Goal: Ask a question

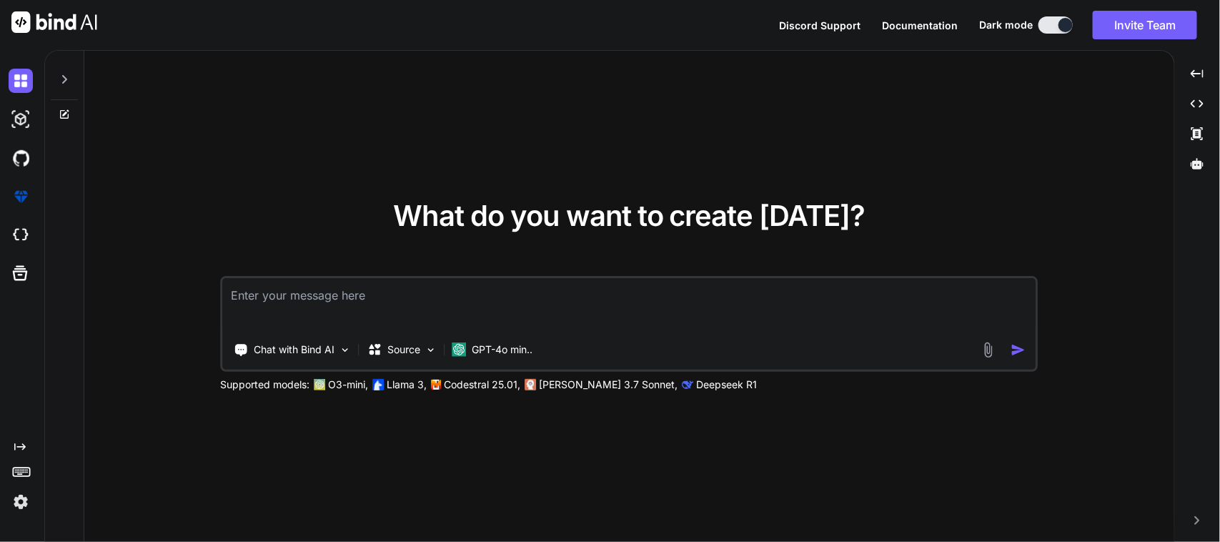
click at [365, 287] on textarea at bounding box center [629, 304] width 813 height 53
type textarea "E"
click at [831, 302] on textarea "Here i want to implement the POST api for my flutter getx project . I already w…" at bounding box center [629, 304] width 813 height 53
click at [953, 294] on textarea "Here i want to implement the POST api for my flutter getx project . I already w…" at bounding box center [629, 304] width 813 height 53
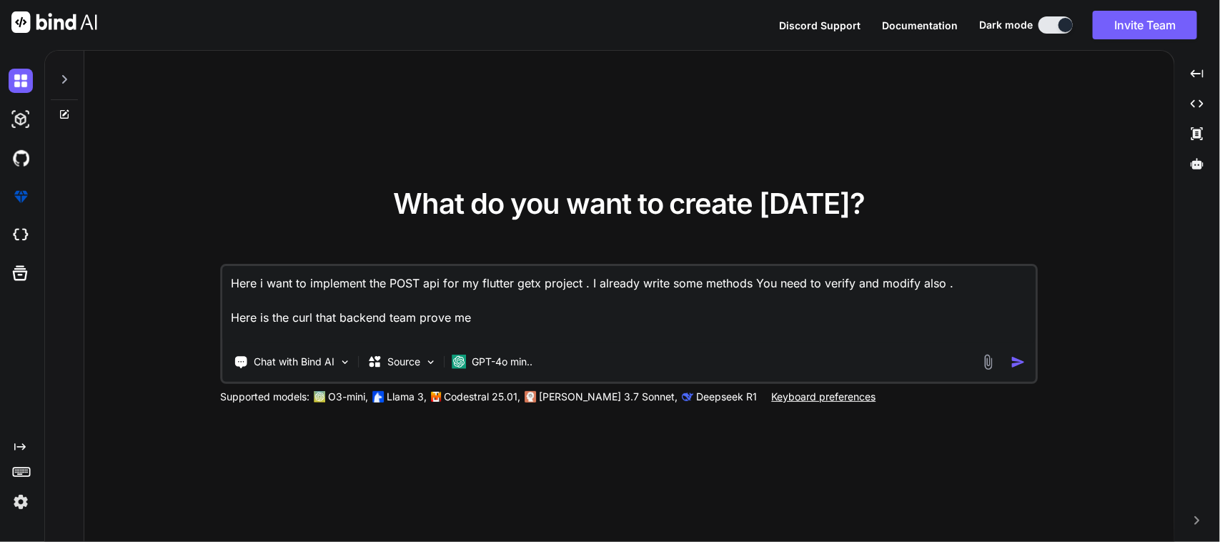
paste textarea "curl --location '[URL][DOMAIN_NAME]' \ --header '[AUTH_TOKEN] \ --header '[SECU…"
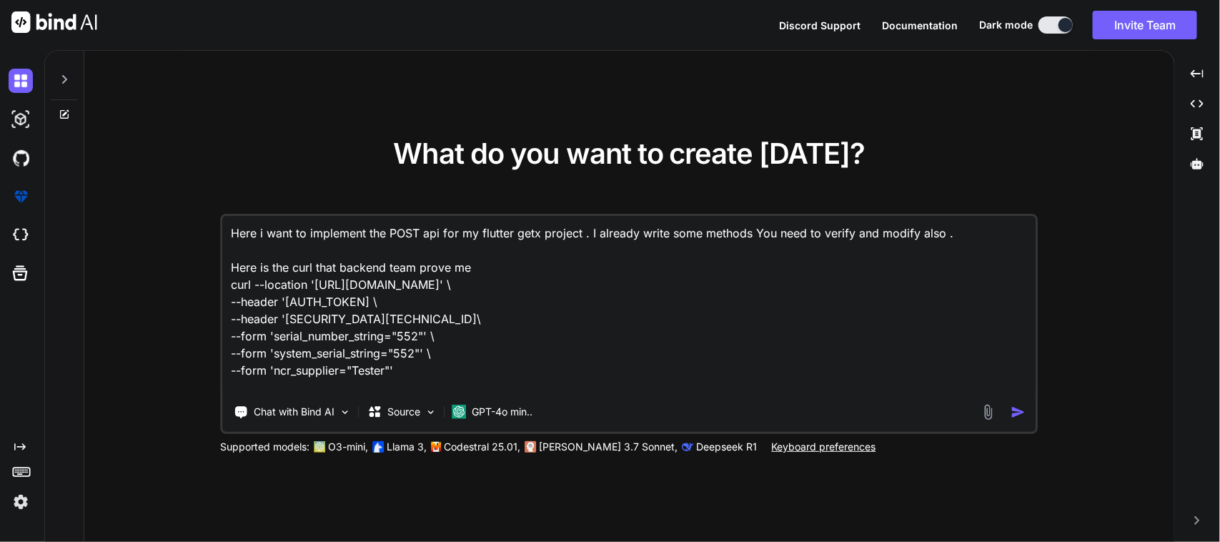
drag, startPoint x: 592, startPoint y: 285, endPoint x: 315, endPoint y: 286, distance: 277.4
click at [315, 286] on textarea "Here i want to implement the POST api for my flutter getx project . I already w…" at bounding box center [629, 304] width 813 height 177
paste textarea "sections/43/?section=part_info"
click at [469, 348] on textarea "Here i want to implement the POST api for my flutter getx project . I already w…" at bounding box center [629, 304] width 813 height 177
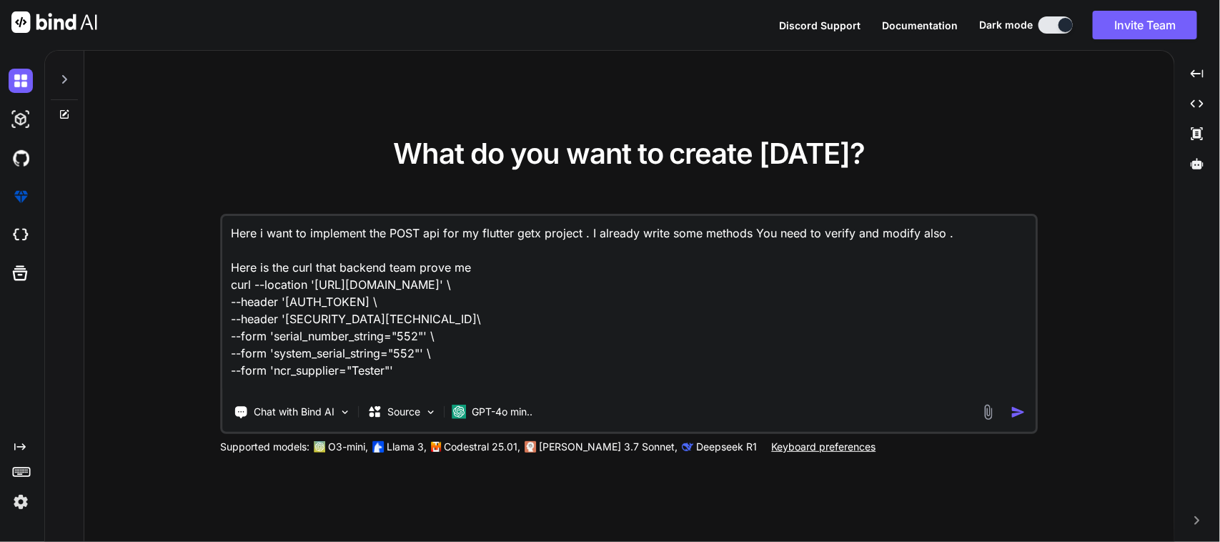
click at [434, 362] on textarea "Here i want to implement the POST api for my flutter getx project . I already w…" at bounding box center [629, 304] width 813 height 177
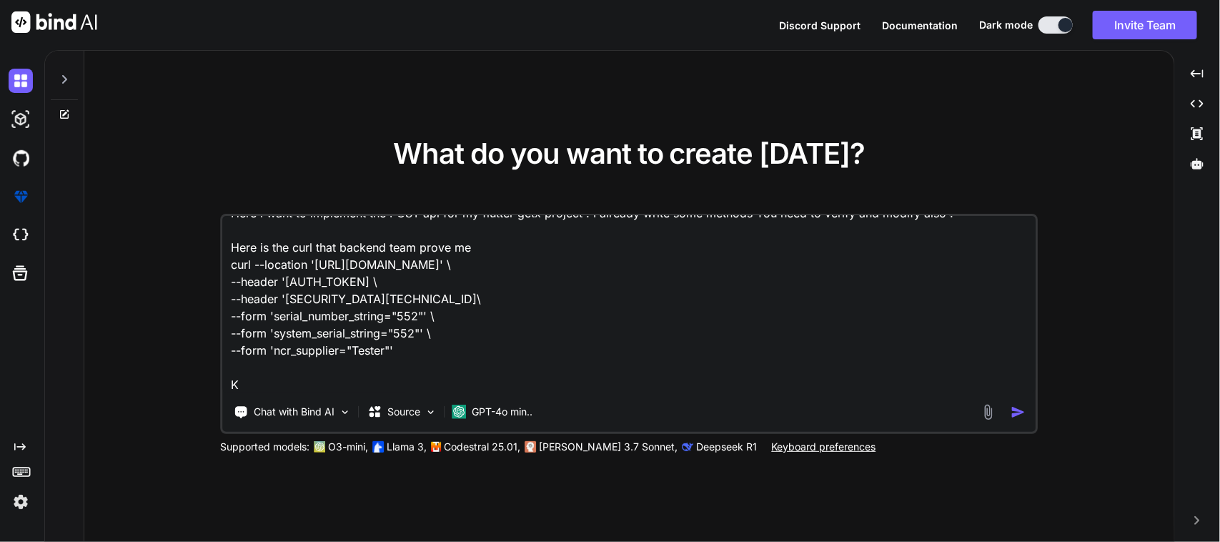
scroll to position [87, 0]
paste textarea ""item_number", "item_revision", "item_qty", "serial_number_string", "system_ser…"
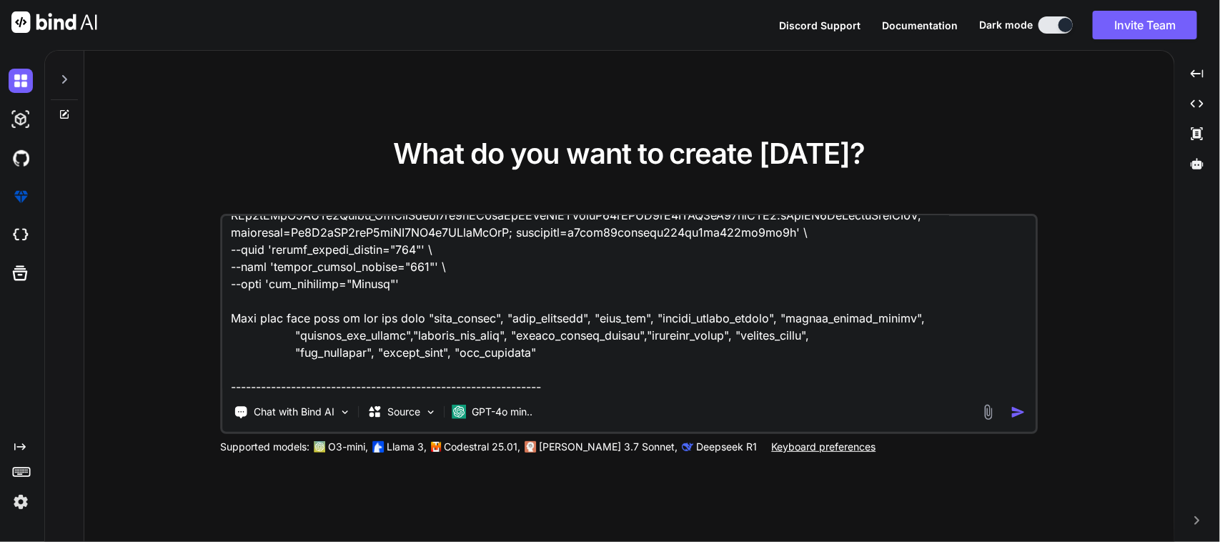
scroll to position [173, 0]
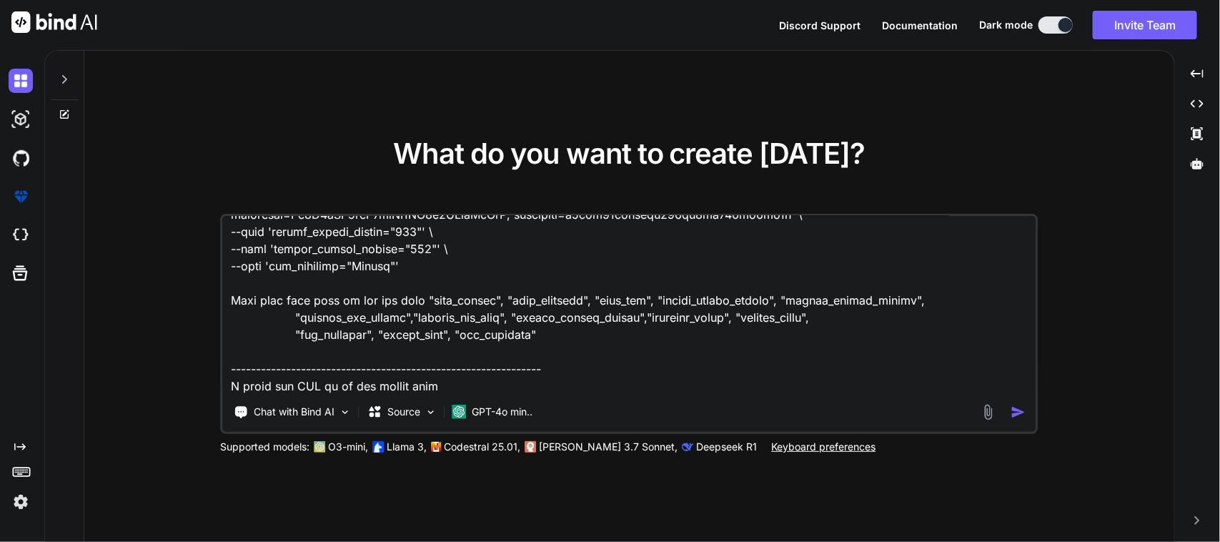
click at [438, 380] on textarea at bounding box center [629, 304] width 813 height 177
paste textarea "I write this method in my API repo class Future postPartInfo(Map<String, String…"
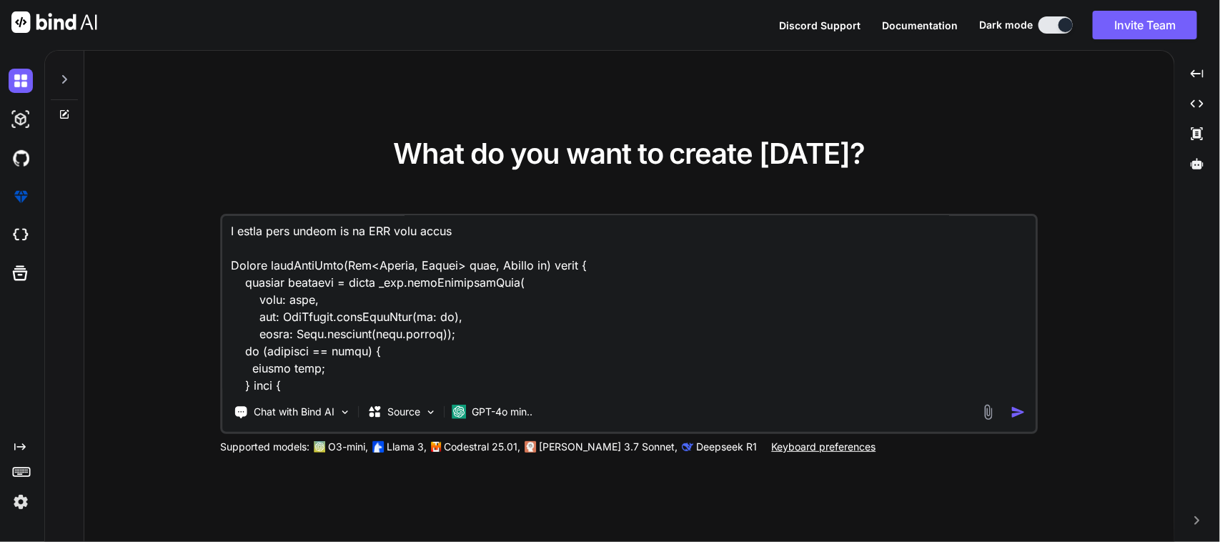
scroll to position [368, 0]
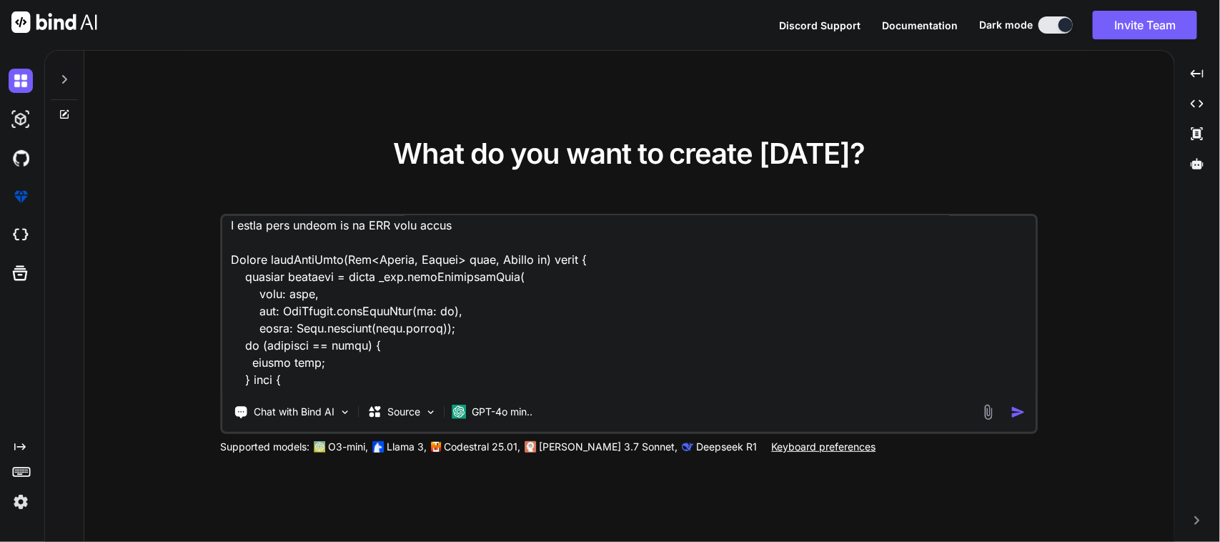
click at [337, 238] on textarea at bounding box center [629, 304] width 813 height 177
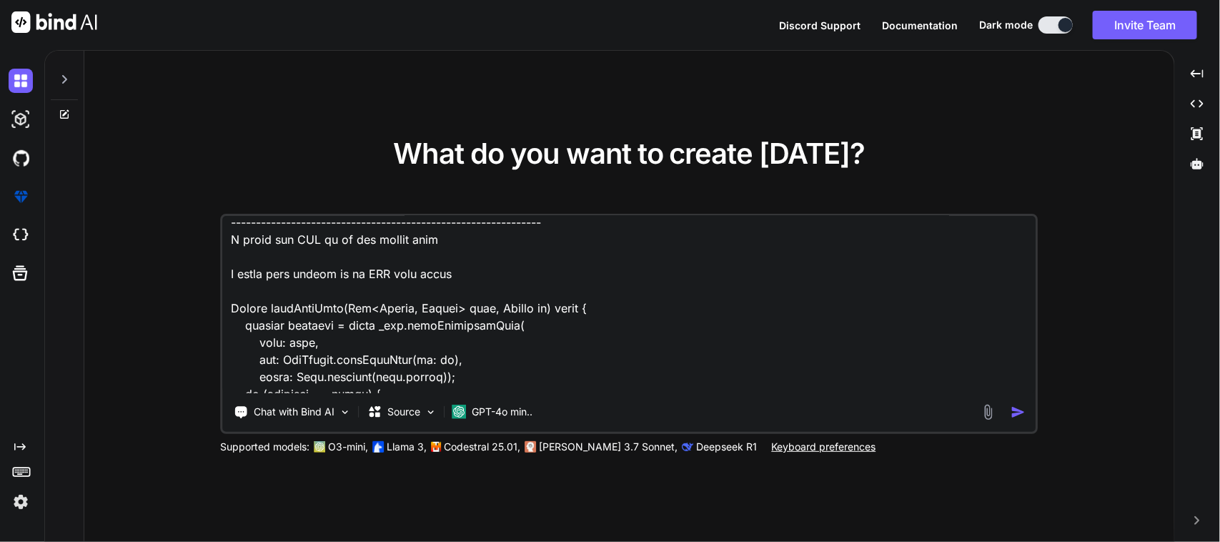
scroll to position [279, 0]
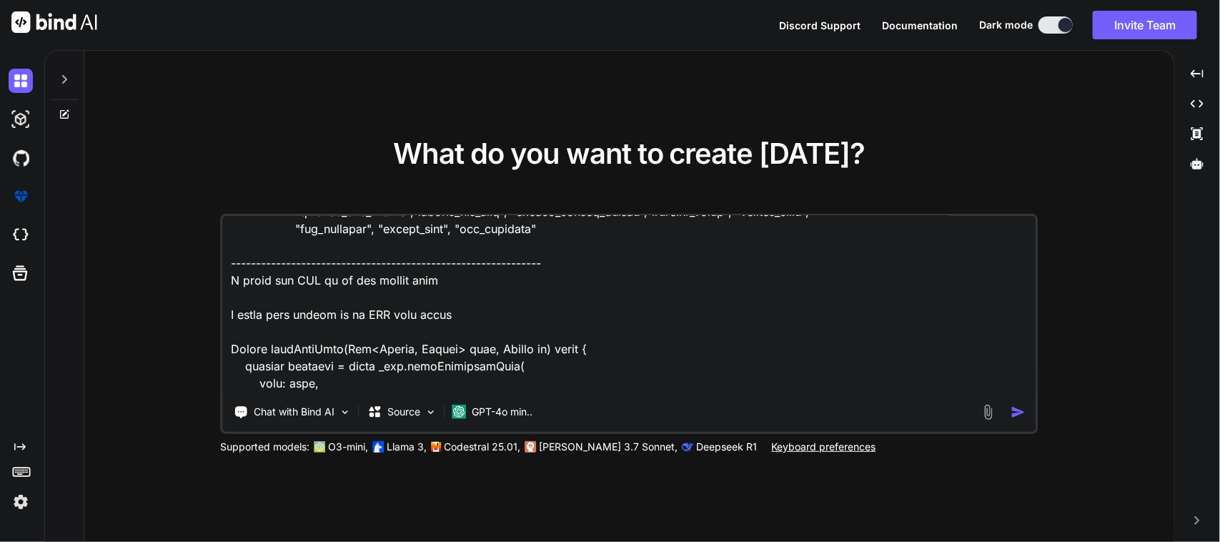
click at [357, 300] on textarea at bounding box center [629, 304] width 813 height 177
paste textarea "static String postPartInfo({required String id}) => "$baseUrl/ncr-sections/$id/…"
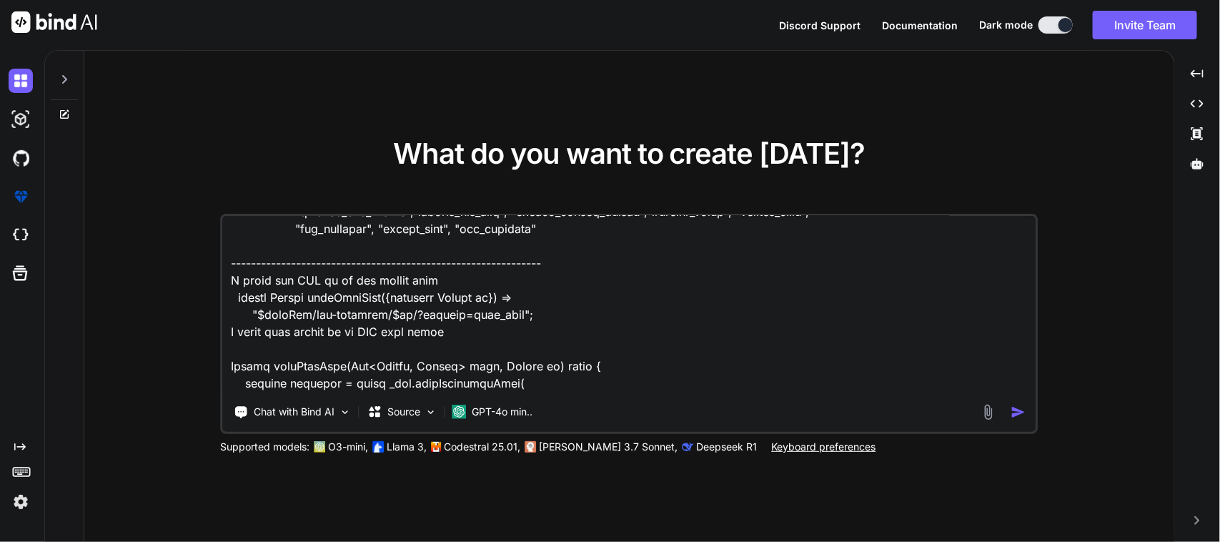
click at [438, 284] on textarea at bounding box center [629, 304] width 813 height 177
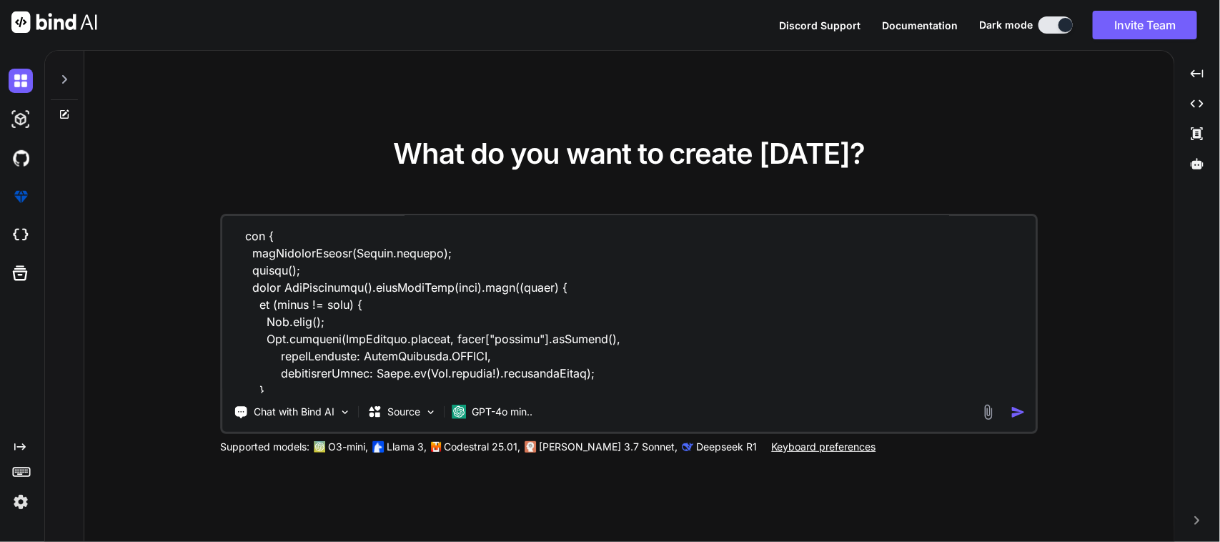
scroll to position [1099, 0]
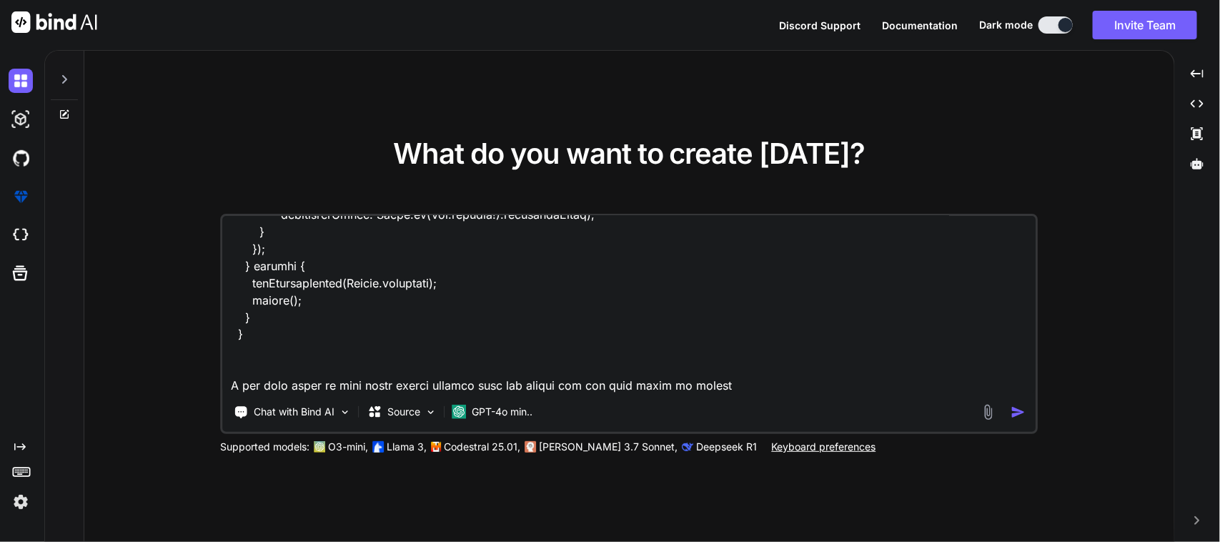
type textarea "Here i want to implement the POST api for my flutter getx project . I already w…"
click at [1014, 412] on img "button" at bounding box center [1018, 412] width 15 height 15
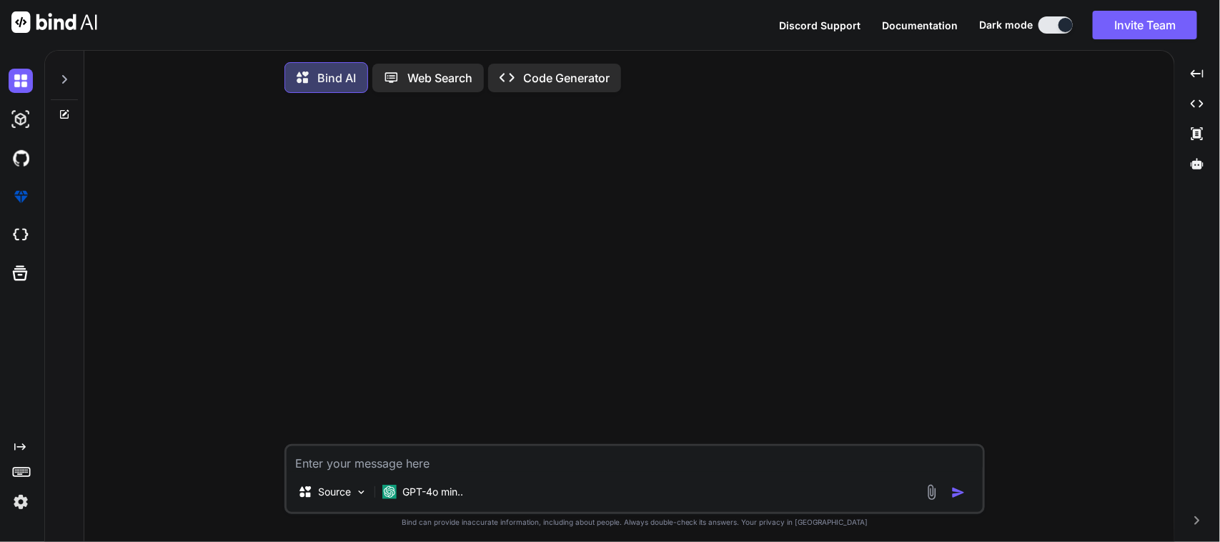
type textarea "x"
click at [319, 465] on textarea at bounding box center [635, 459] width 696 height 26
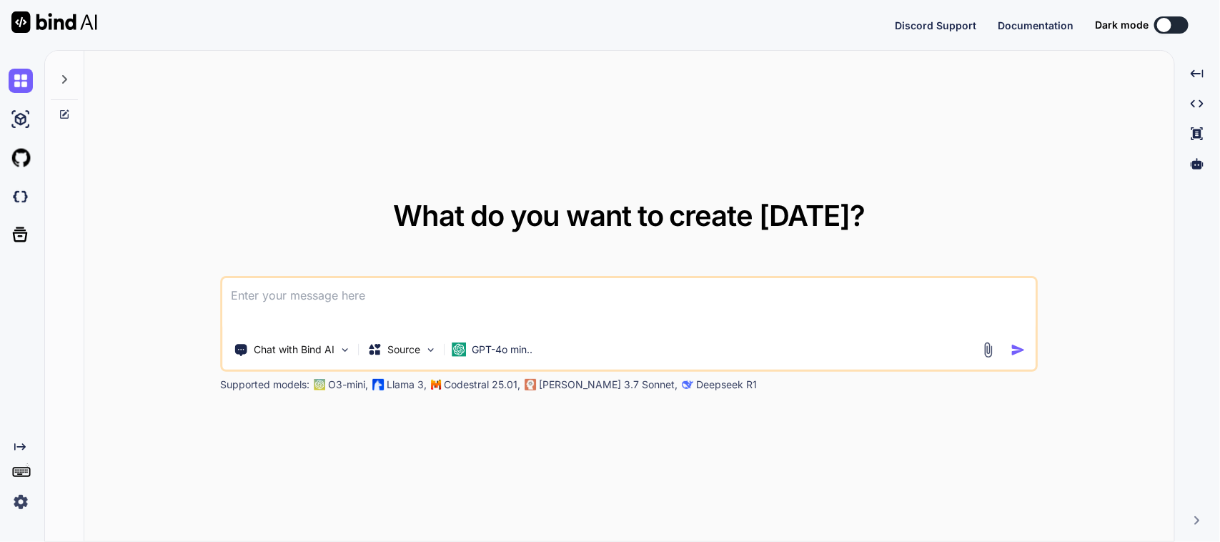
type textarea "x"
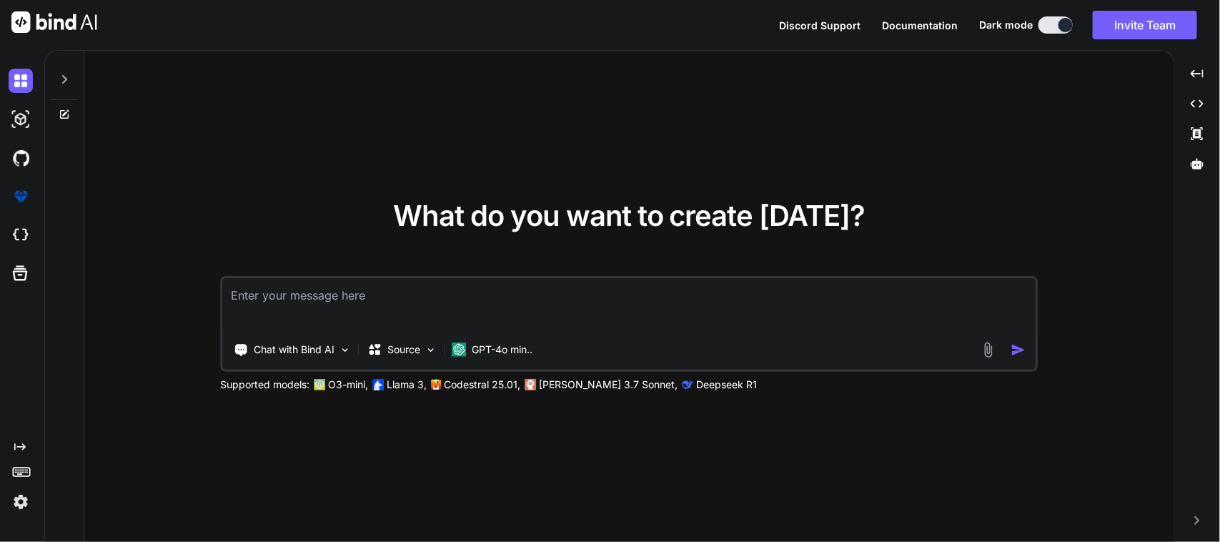
click at [65, 83] on icon at bounding box center [64, 79] width 11 height 11
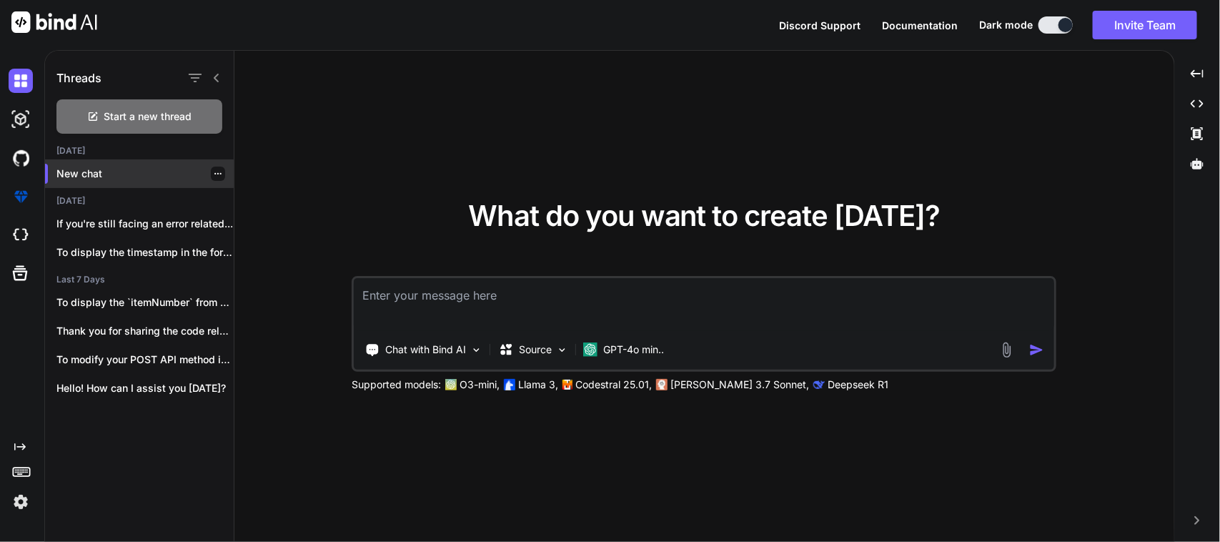
click at [117, 181] on div "New chat" at bounding box center [139, 173] width 189 height 29
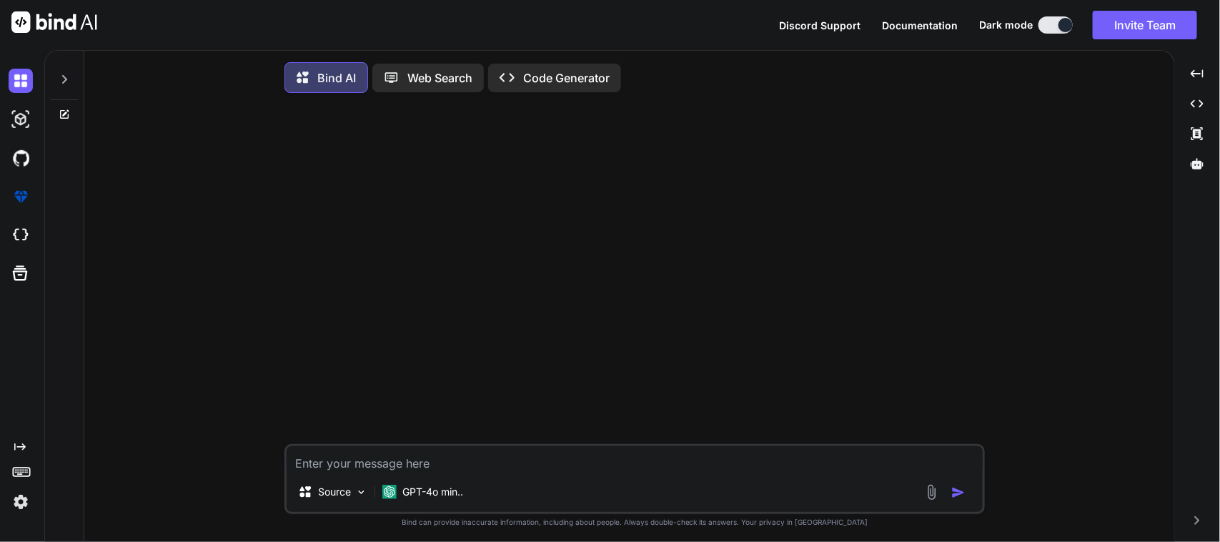
click at [75, 115] on div at bounding box center [64, 114] width 39 height 11
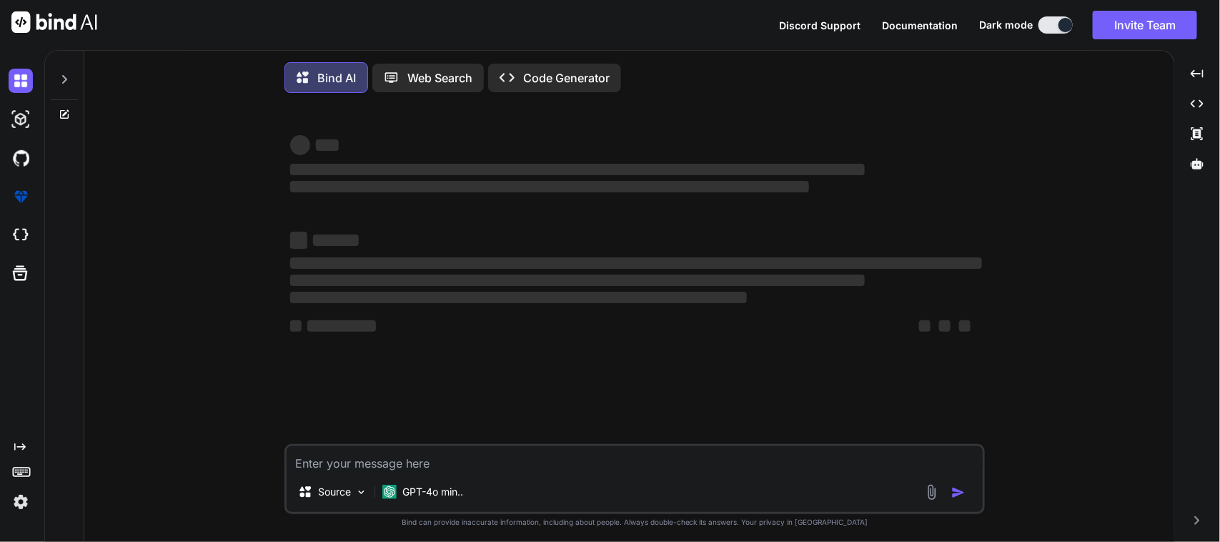
click at [68, 114] on icon at bounding box center [64, 114] width 11 height 11
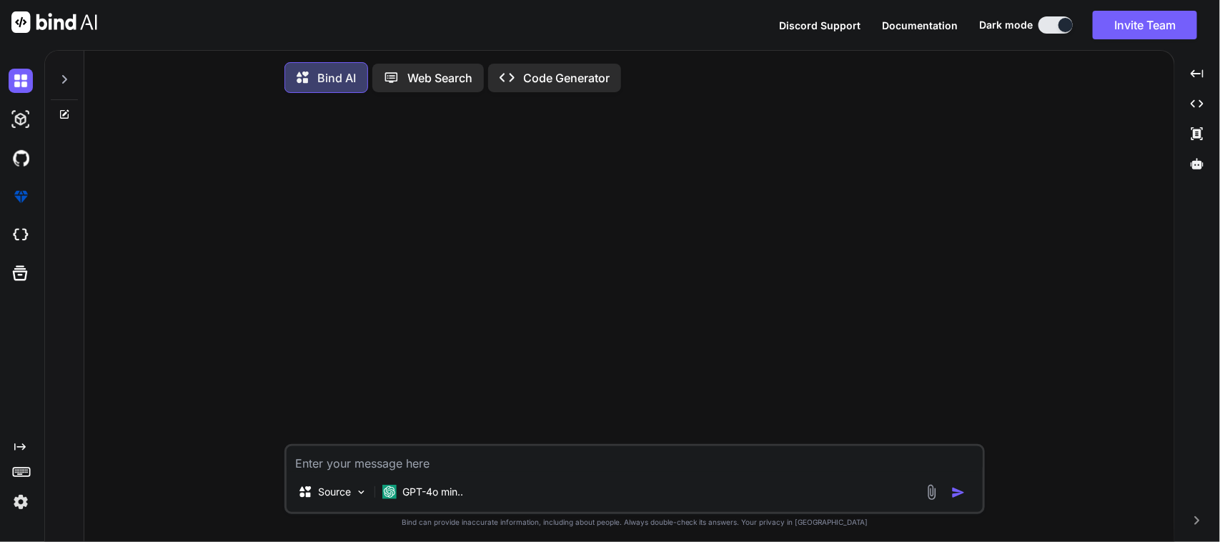
click at [66, 104] on div at bounding box center [64, 85] width 39 height 69
click at [64, 111] on icon at bounding box center [64, 114] width 9 height 9
click at [68, 84] on icon at bounding box center [64, 79] width 11 height 11
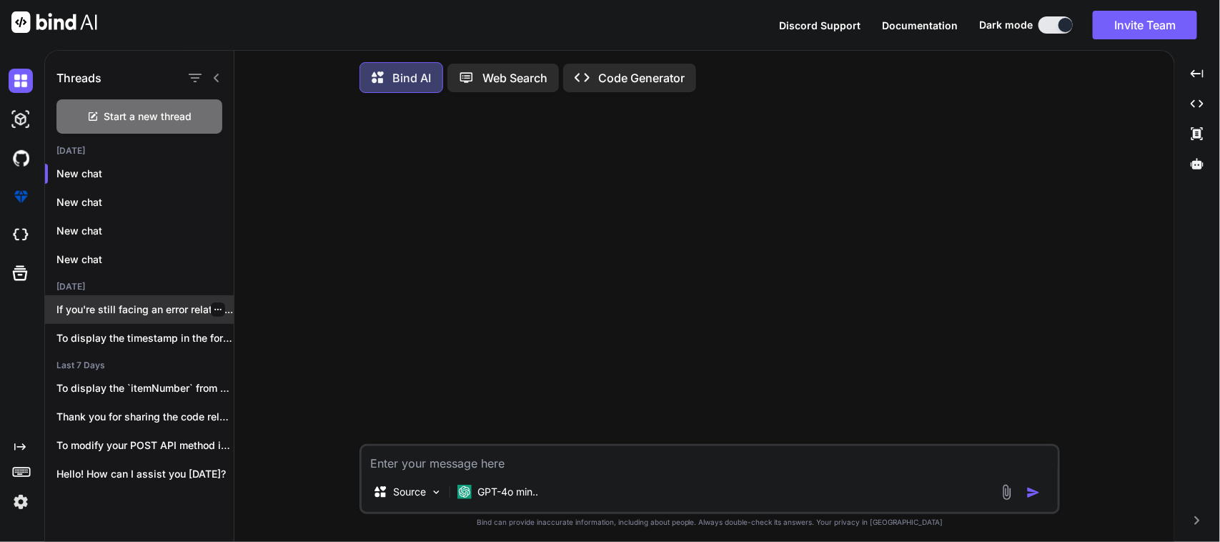
drag, startPoint x: 122, startPoint y: 284, endPoint x: 122, endPoint y: 302, distance: 17.9
click at [122, 302] on div "Today New chat New chat New chat New chat Yesterday If you're still facing an e…" at bounding box center [139, 320] width 189 height 350
click at [144, 362] on h2 "Last 7 Days" at bounding box center [139, 365] width 189 height 11
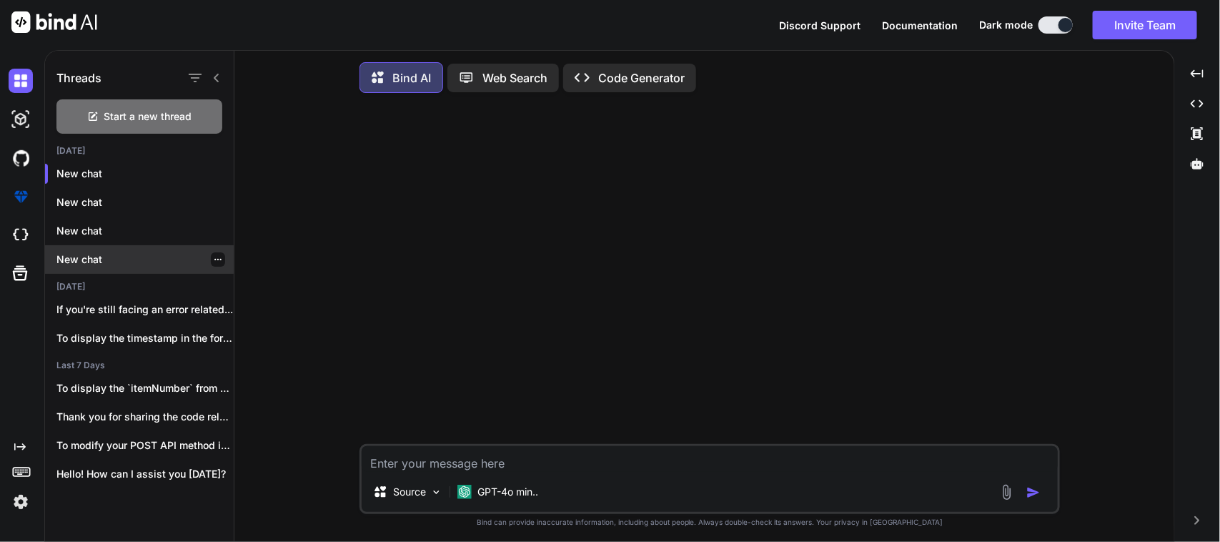
click at [120, 245] on div "New chat" at bounding box center [139, 259] width 189 height 29
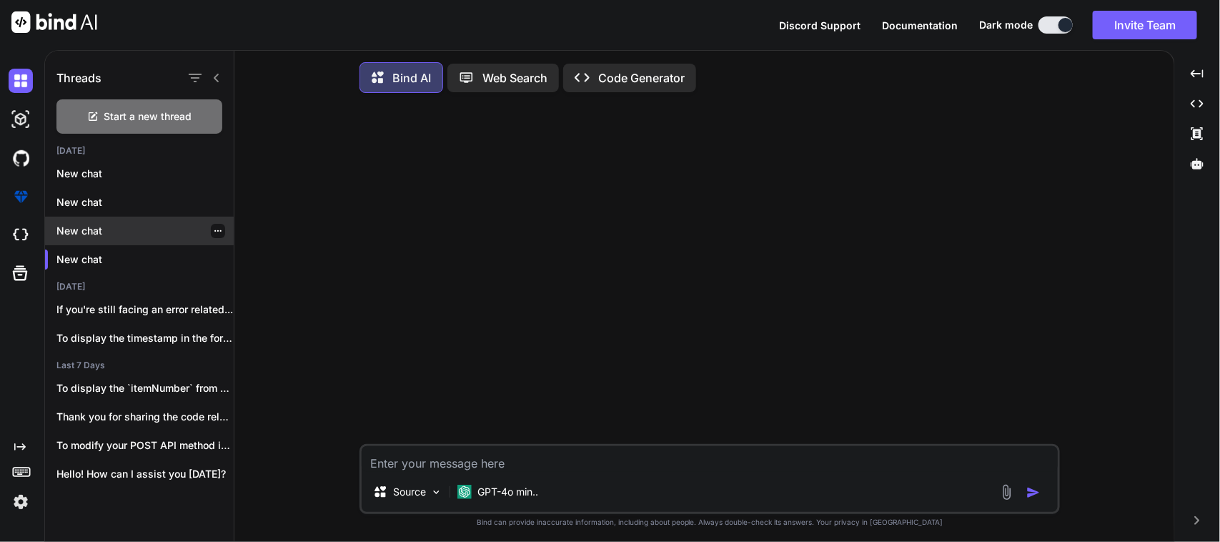
click at [124, 234] on p "New chat" at bounding box center [144, 231] width 177 height 14
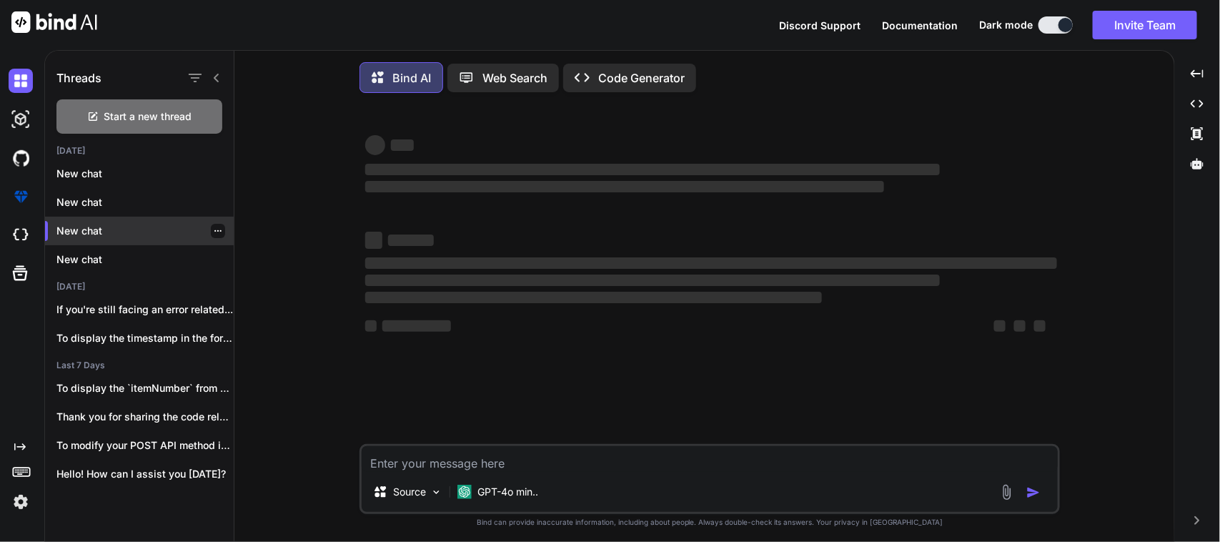
type textarea "x"
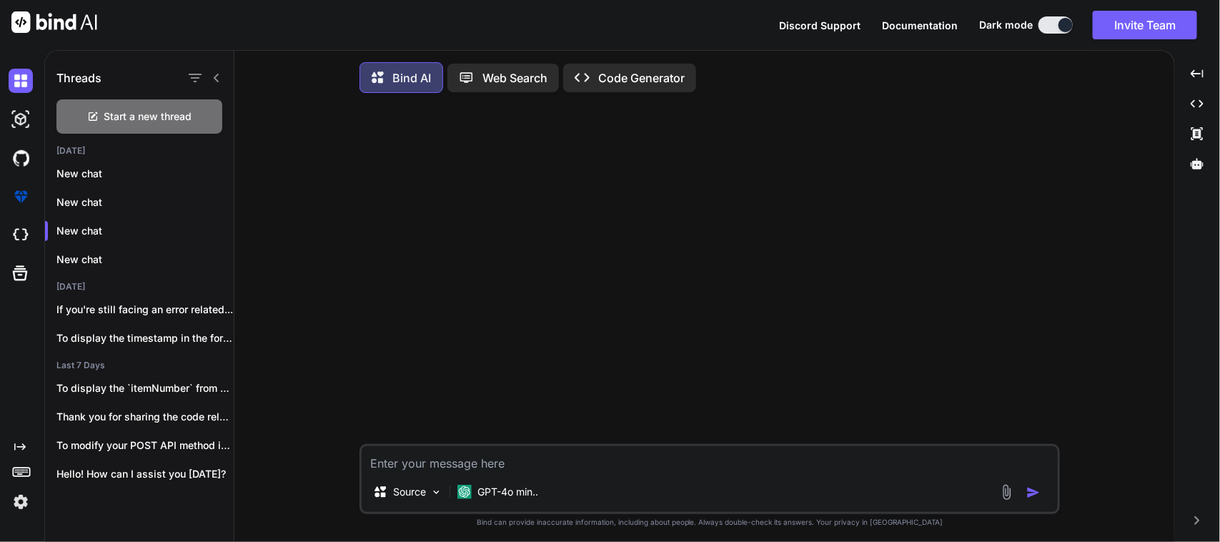
click at [524, 472] on textarea at bounding box center [710, 459] width 696 height 26
type textarea "H"
type textarea "x"
type textarea "He"
type textarea "x"
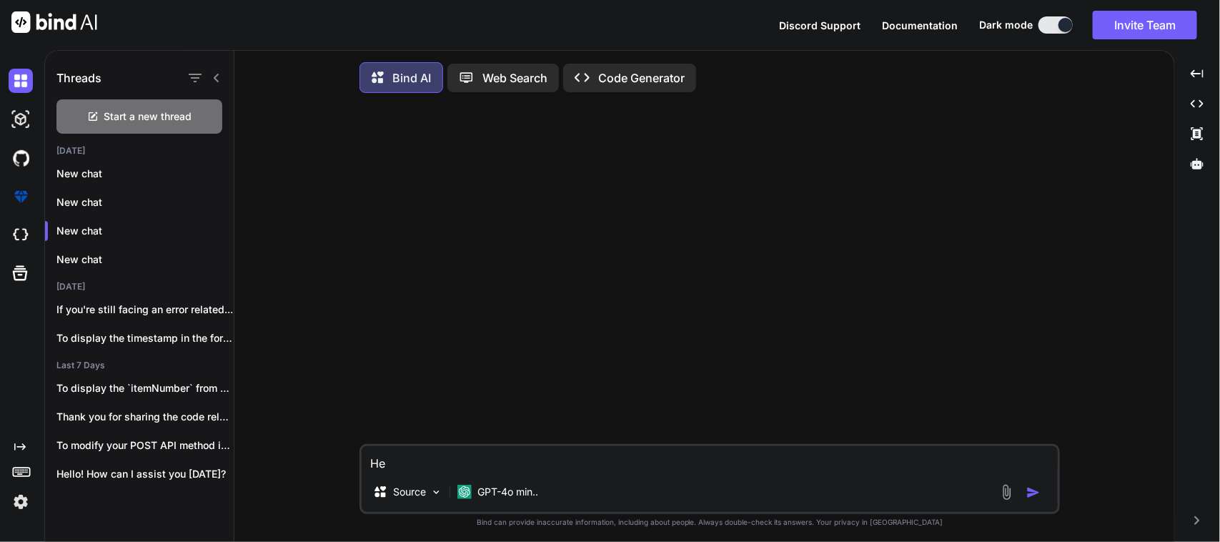
type textarea "Her"
type textarea "x"
type textarea "Here"
type textarea "x"
type textarea "Here"
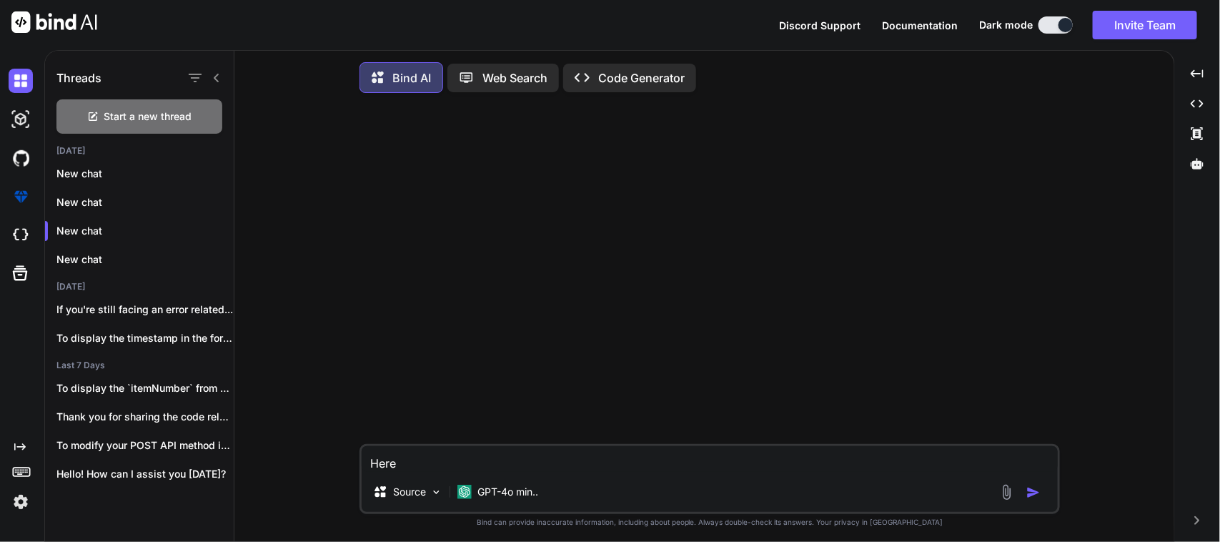
type textarea "x"
type textarea "Here i"
type textarea "x"
type textarea "Here is"
type textarea "x"
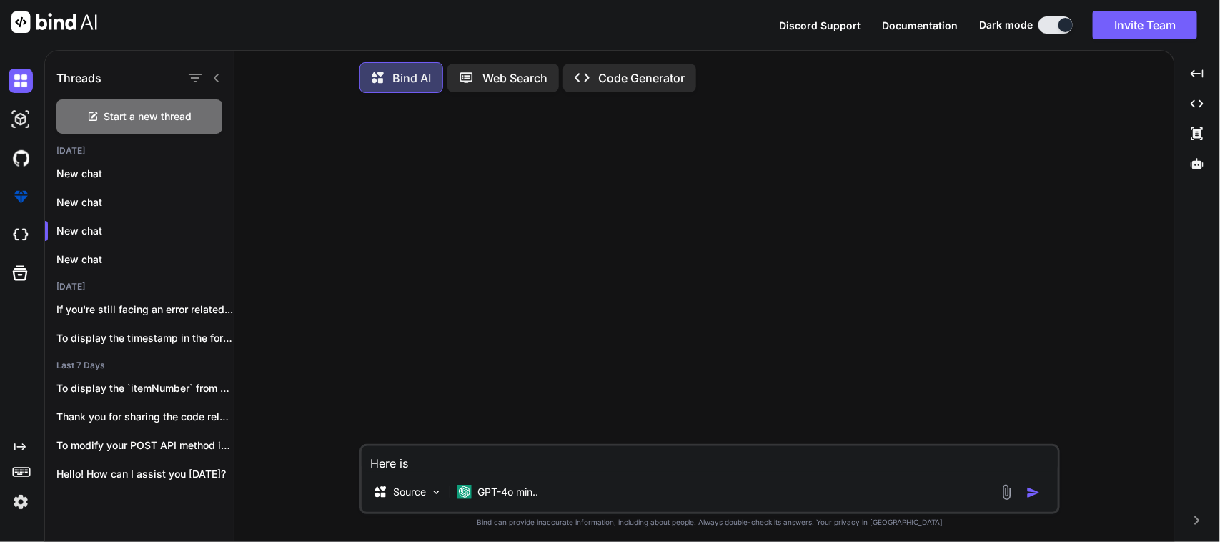
type textarea "Here is"
type textarea "x"
type textarea "Here is"
type textarea "x"
type textarea "Here i"
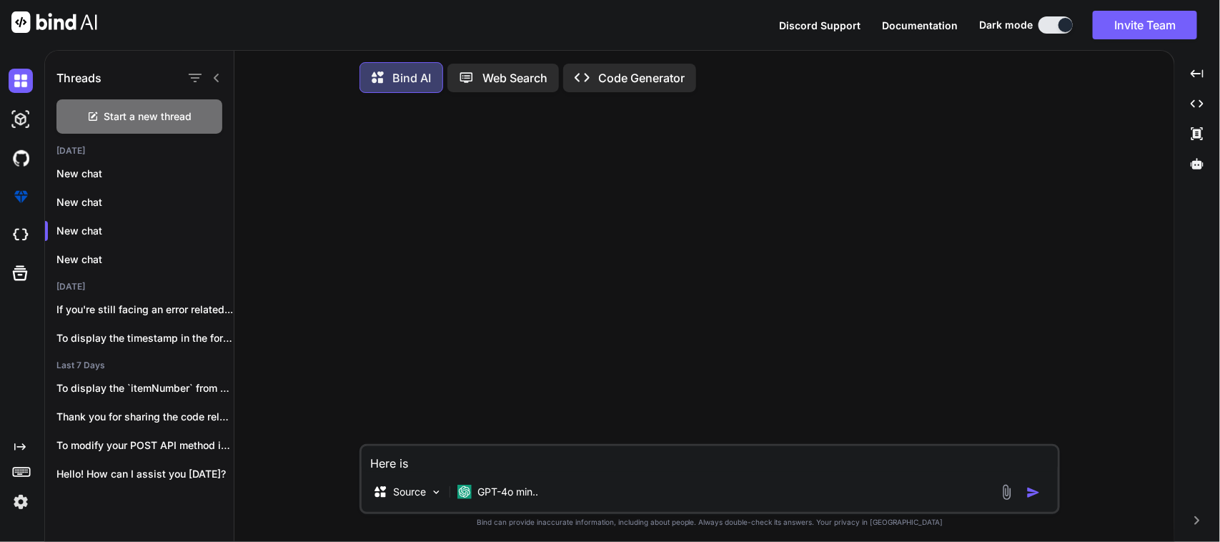
type textarea "x"
type textarea "Here"
type textarea "x"
type textarea "Here I"
type textarea "x"
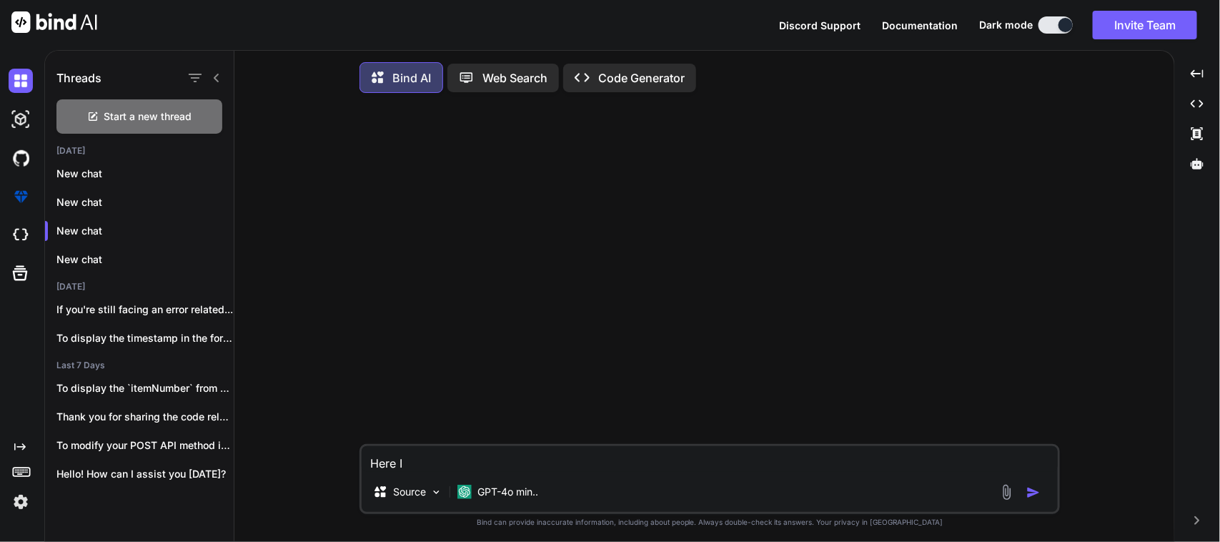
type textarea "Here I"
type textarea "x"
type textarea "Here I w"
type textarea "x"
type textarea "Here I wa"
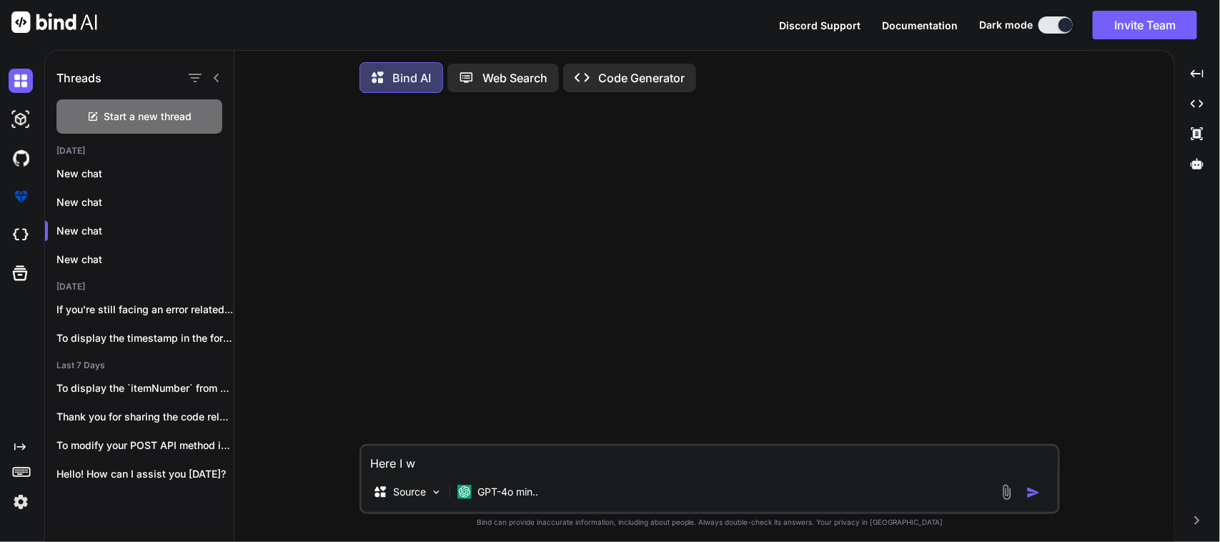
type textarea "x"
type textarea "Here I wan"
type textarea "x"
type textarea "Here I want"
type textarea "x"
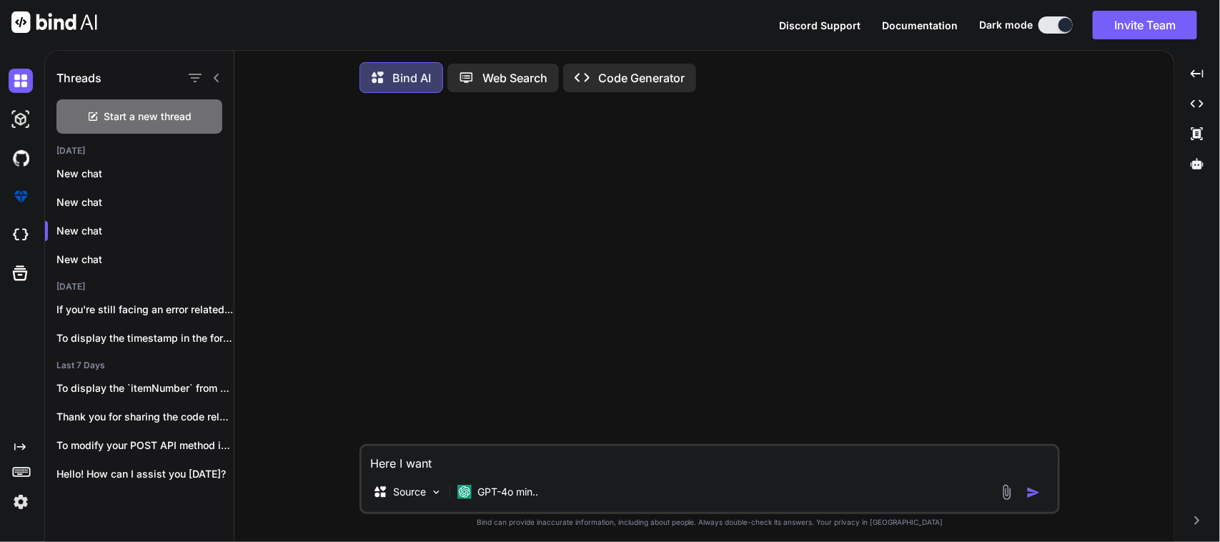
type textarea "Here I want"
type textarea "x"
type textarea "Here I want t"
type textarea "x"
type textarea "Here I want to"
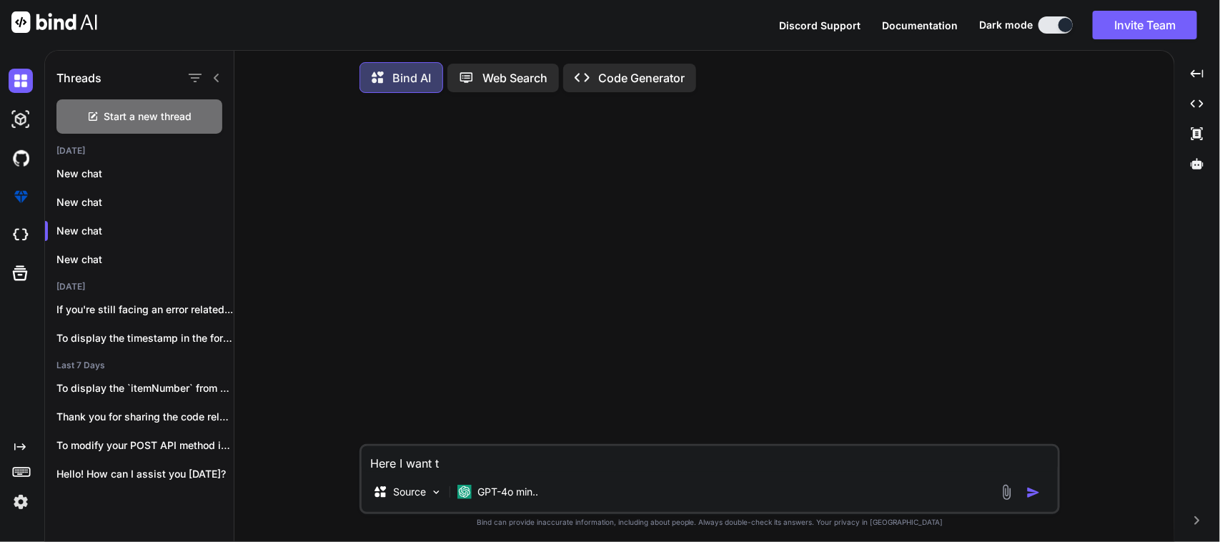
type textarea "x"
type textarea "Here I want to"
type textarea "x"
type textarea "Here I want to i"
type textarea "x"
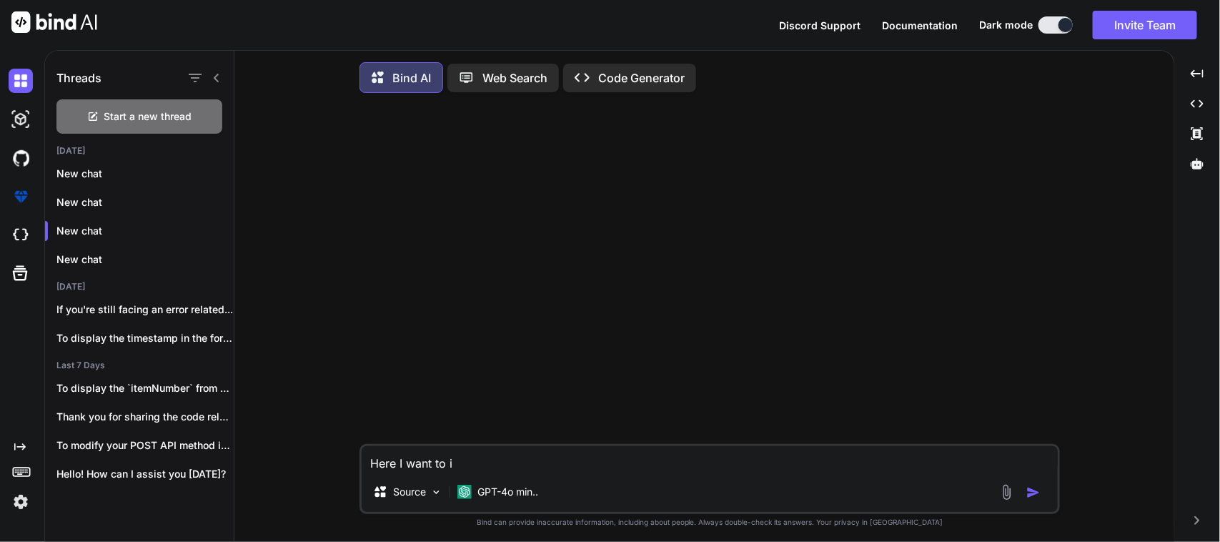
type textarea "Here I want to im"
type textarea "x"
type textarea "Here I want to imp"
type textarea "x"
type textarea "Here I want to impl"
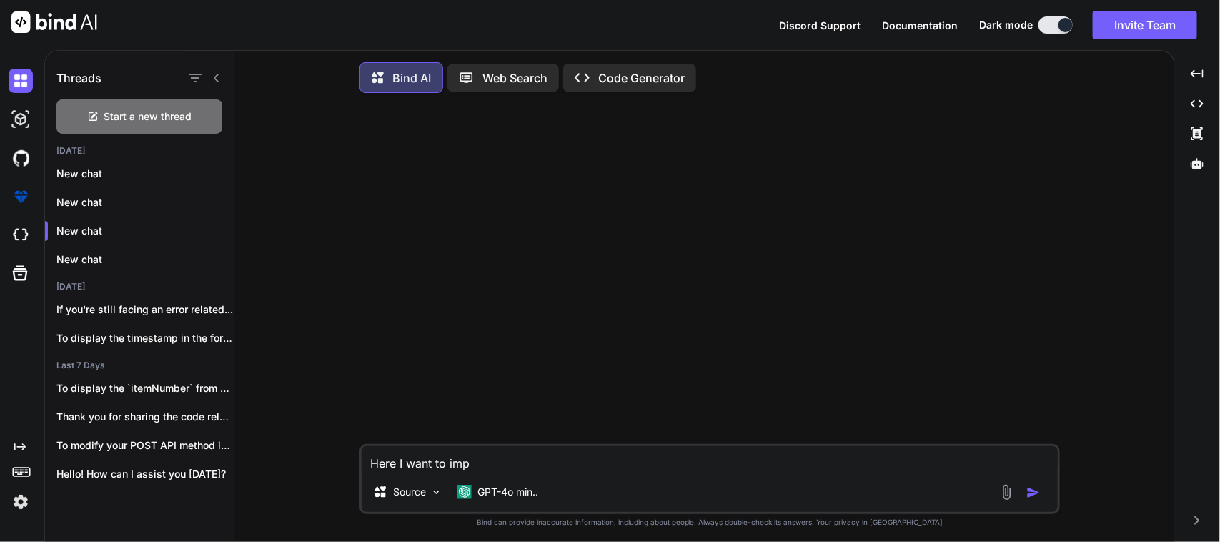
type textarea "x"
type textarea "Here I want to imple"
type textarea "x"
type textarea "Here I want to implem"
type textarea "x"
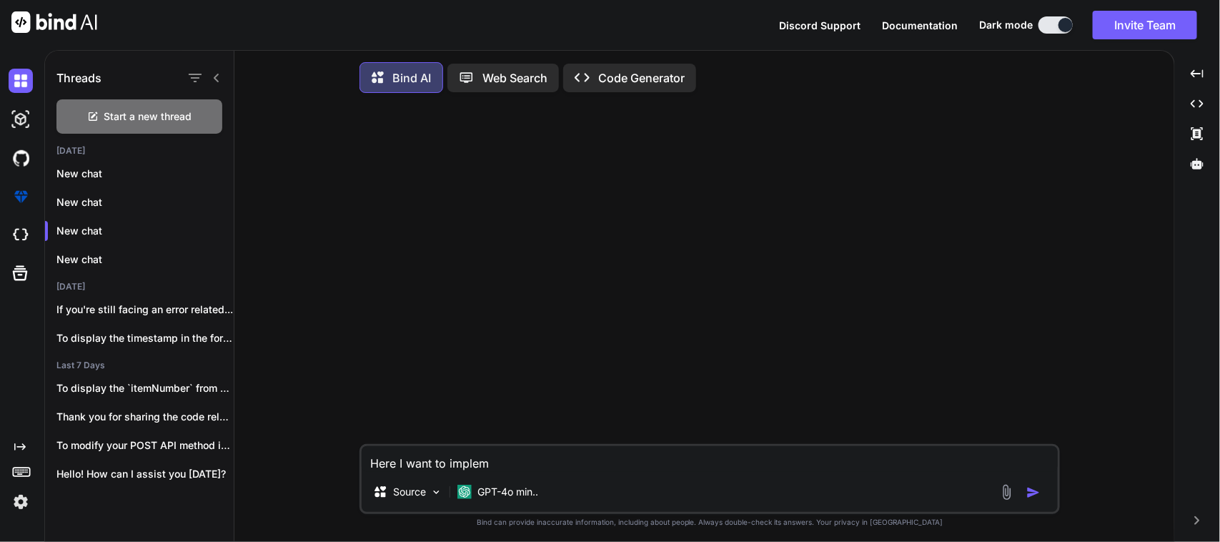
type textarea "Here I want to impleme"
type textarea "x"
type textarea "Here I want to implemen"
type textarea "x"
type textarea "Here I want to implement"
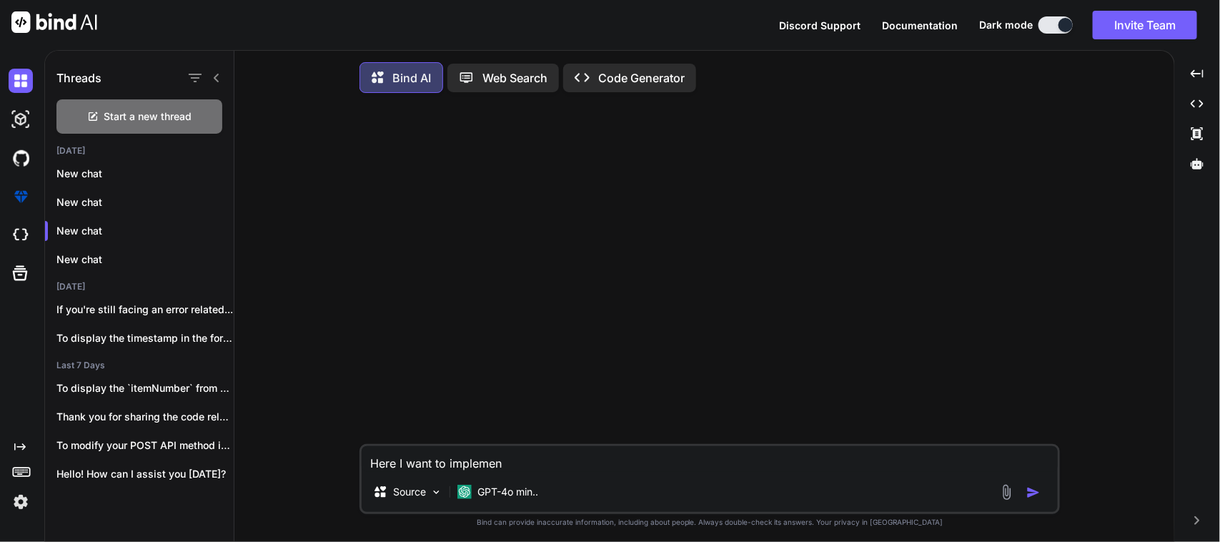
type textarea "x"
type textarea "Here I want to implement"
type textarea "x"
type textarea "Here I want to implement t"
type textarea "x"
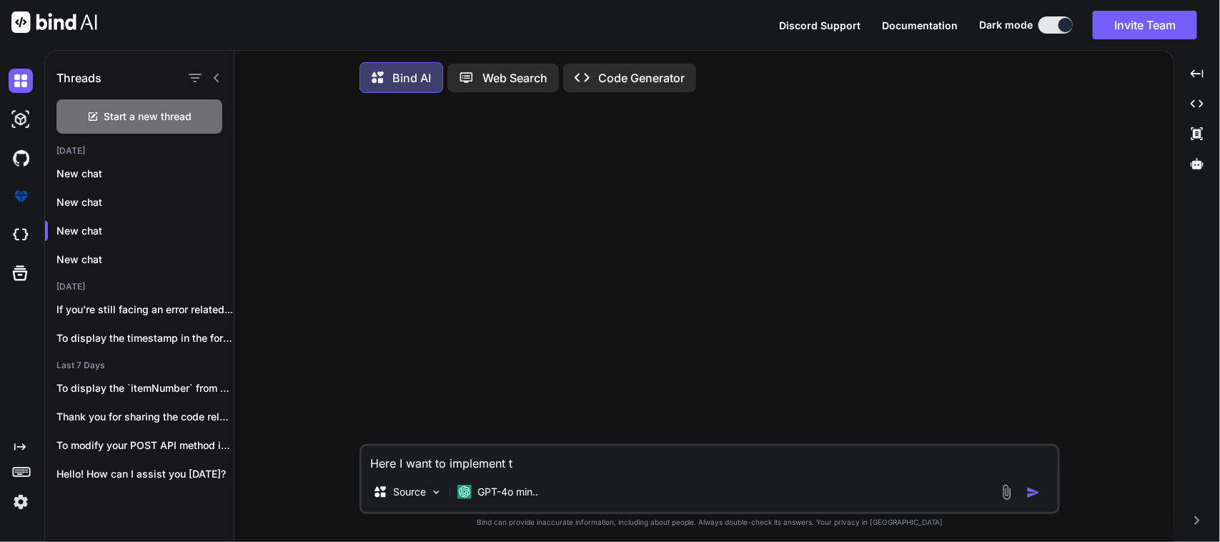
type textarea "Here I want to implement th"
type textarea "x"
type textarea "Here I want to implement the"
type textarea "x"
type textarea "Here I want to implement the"
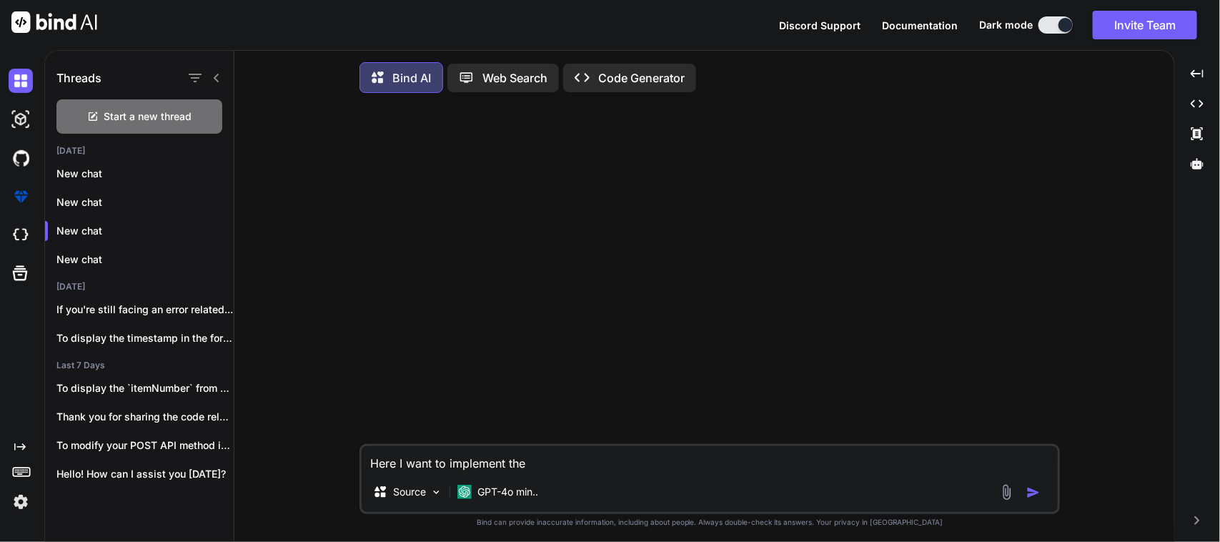
type textarea "x"
type textarea "Here I want to implement the P"
type textarea "x"
type textarea "Here I want to implement the PI"
type textarea "x"
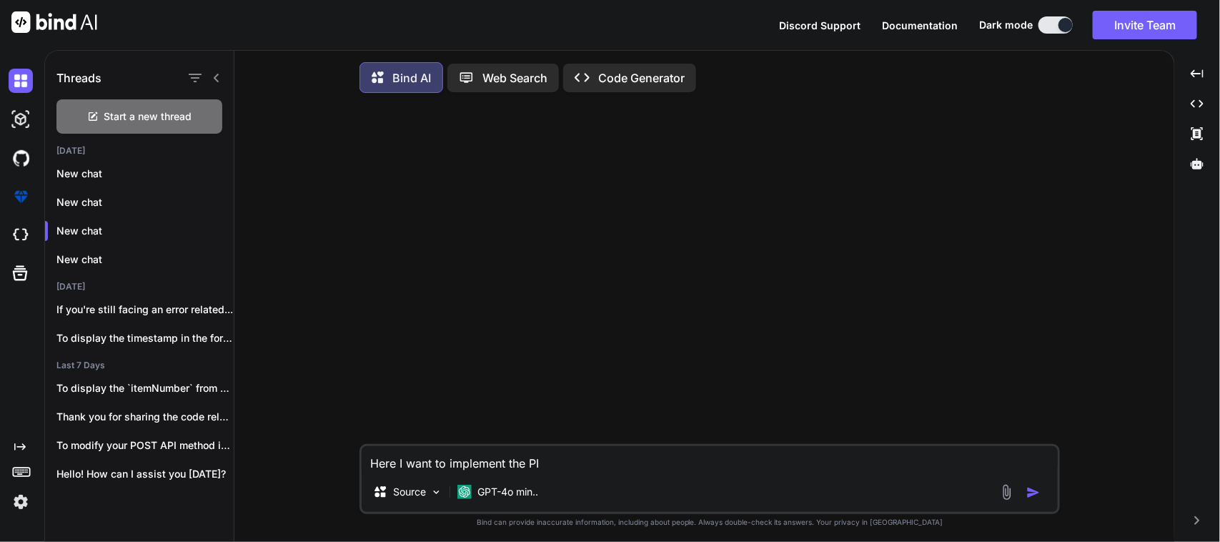
type textarea "Here I want to implement the P"
type textarea "x"
type textarea "Here I want to implement the"
type textarea "x"
type textarea "Here I want to implement the P"
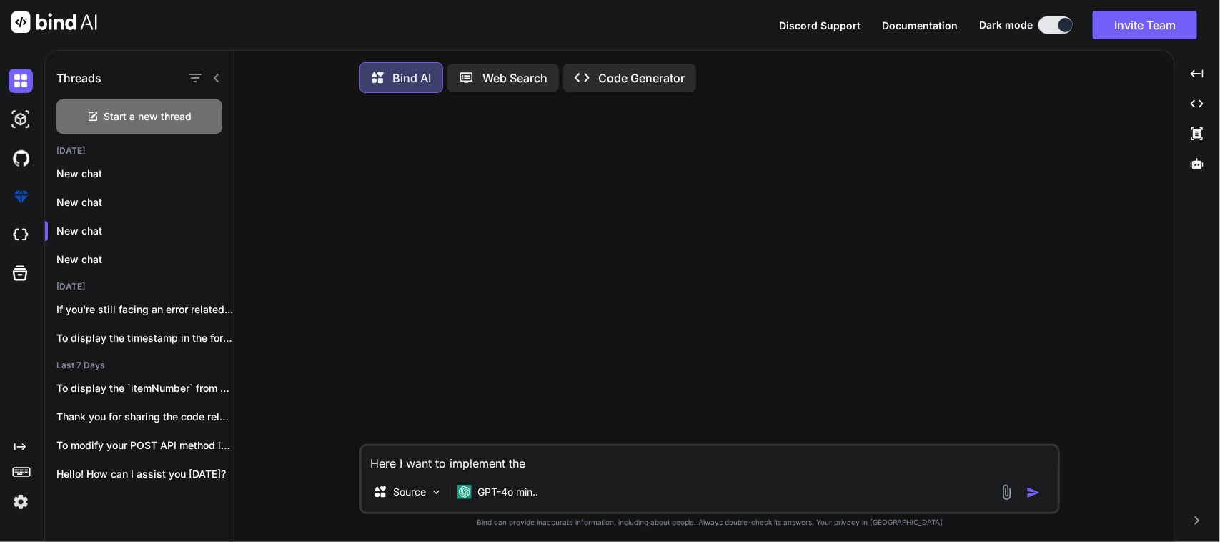
type textarea "x"
type textarea "Here I want to implement the PO"
type textarea "x"
type textarea "Here I want to implement the POS"
type textarea "x"
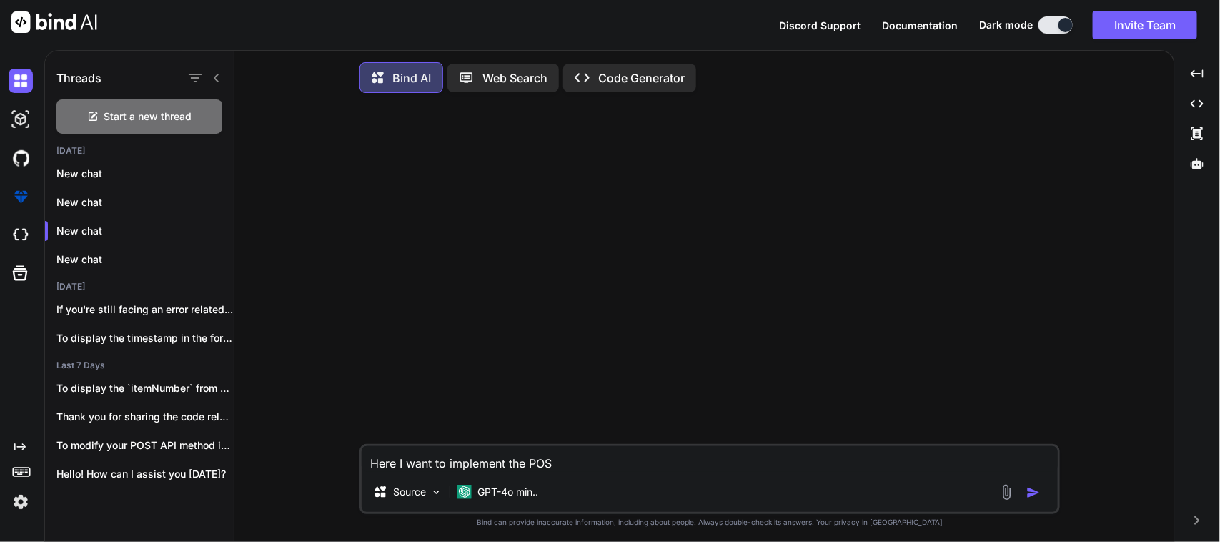
type textarea "Here I want to implement the POST"
type textarea "x"
type textarea "Here I want to implement the POST"
type textarea "x"
type textarea "Here I want to implement the POST a"
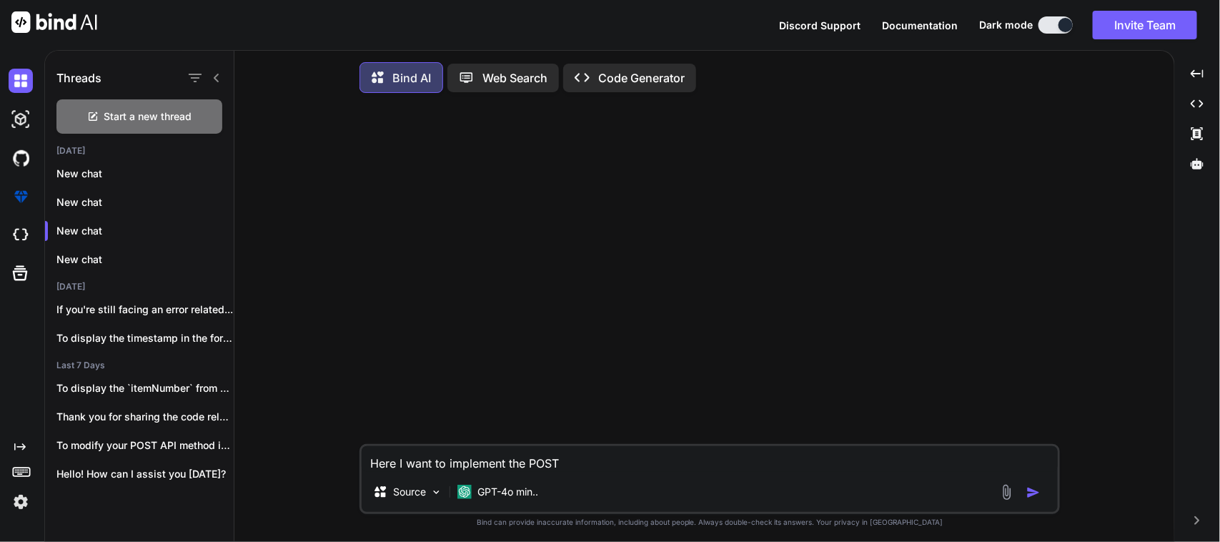
type textarea "x"
type textarea "Here I want to implement the POST ap"
type textarea "x"
type textarea "Here I want to implement the POST api"
type textarea "x"
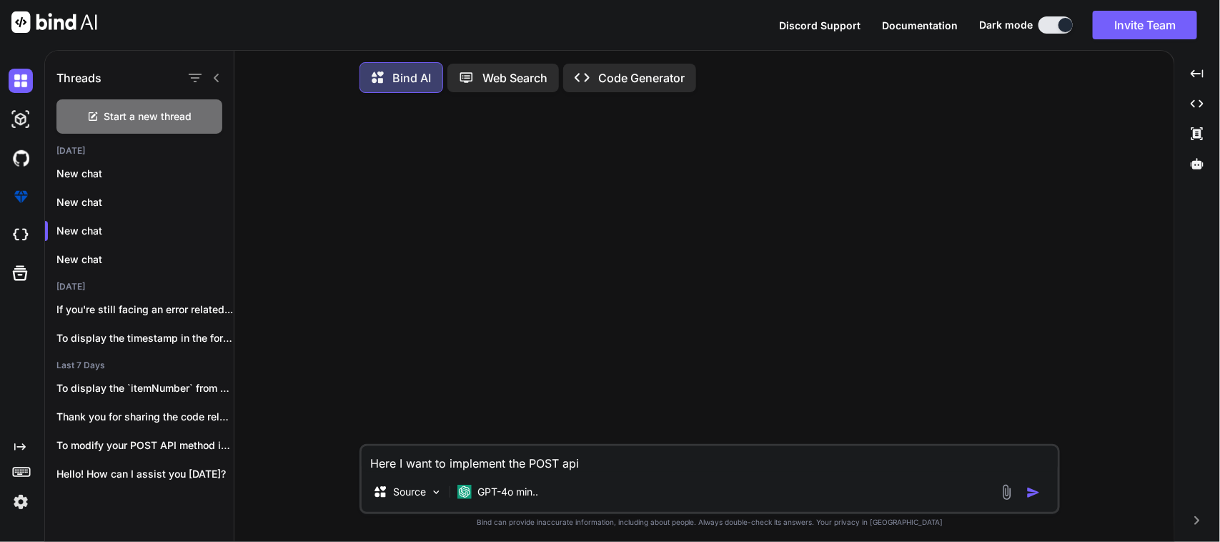
type textarea "Here I want to implement the POST api"
type textarea "x"
type textarea "Here I want to implement the POST api i"
type textarea "x"
type textarea "Here I want to implement the POST api in"
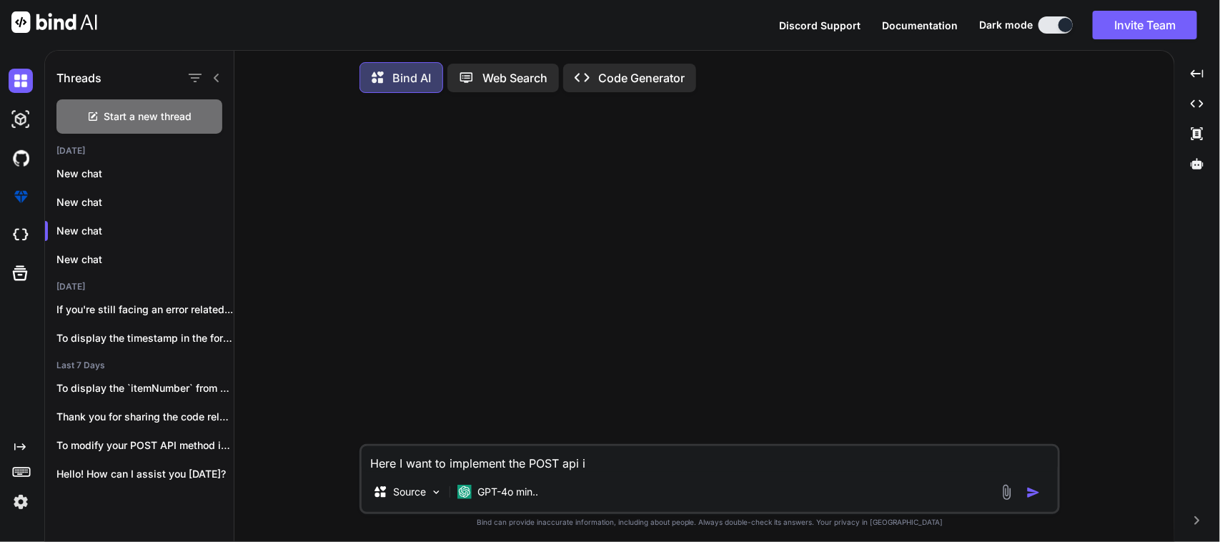
type textarea "x"
type textarea "Here I want to implement the POST api in"
type textarea "x"
type textarea "Here I want to implement the POST api in m"
type textarea "x"
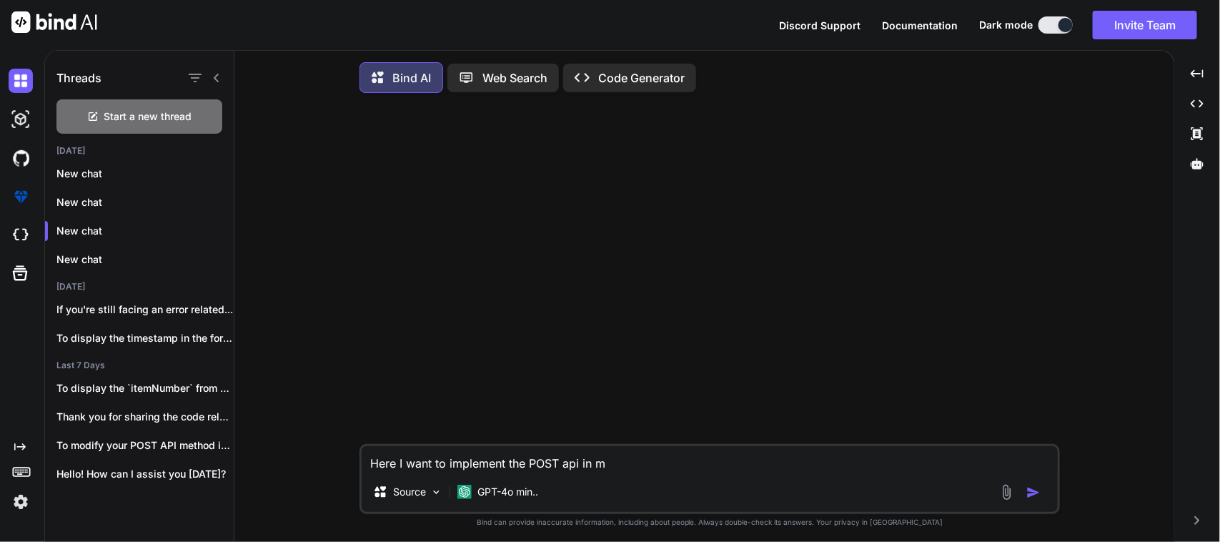
type textarea "Here I want to implement the POST api in my"
type textarea "x"
type textarea "Here I want to implement the POST api in my"
type textarea "x"
type textarea "Here I want to implement the POST api in my f"
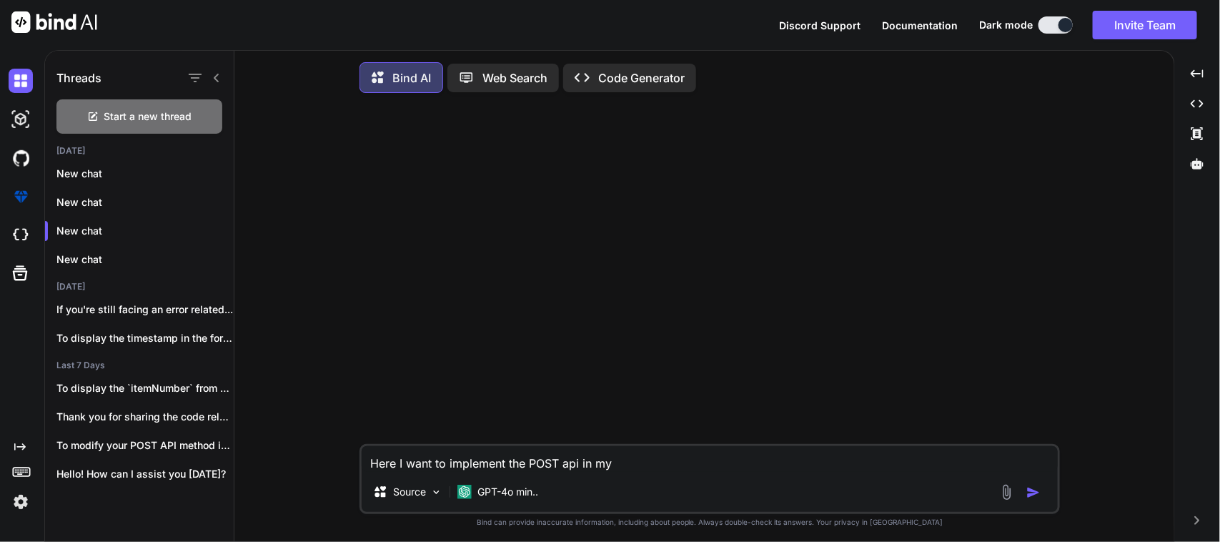
type textarea "x"
type textarea "Here I want to implement the POST api in my fl"
type textarea "x"
type textarea "Here I want to implement the POST api in my flu"
type textarea "x"
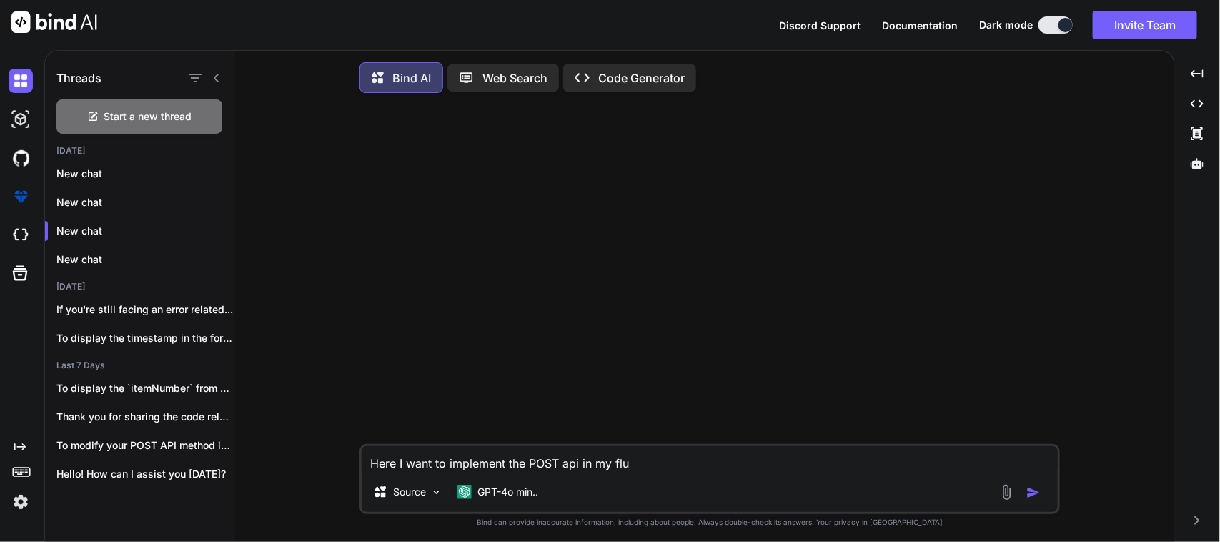
type textarea "Here I want to implement the POST api in my flut"
type textarea "x"
type textarea "Here I want to implement the POST api in my flutt"
type textarea "x"
type textarea "Here I want to implement the POST api in my flutte"
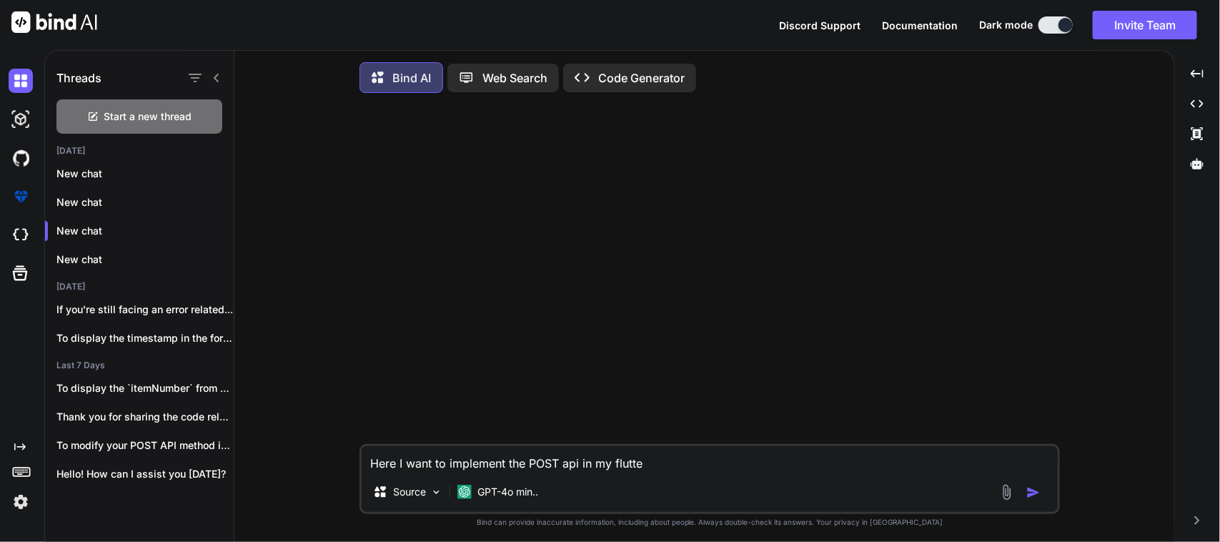
type textarea "x"
type textarea "Here I want to implement the POST api in my flutter"
type textarea "x"
type textarea "Here I want to implement the POST api in my flutter"
type textarea "x"
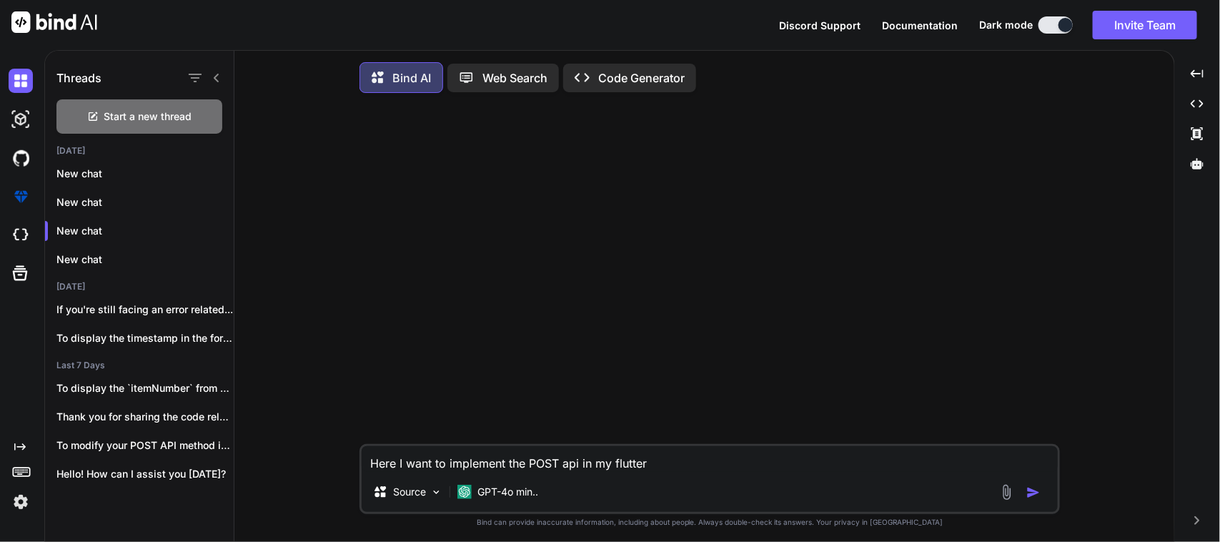
type textarea "Here I want to implement the POST api in my flutter g"
type textarea "x"
type textarea "Here I want to implement the POST api in my flutter ge"
type textarea "x"
type textarea "Here I want to implement the POST api in my flutter get"
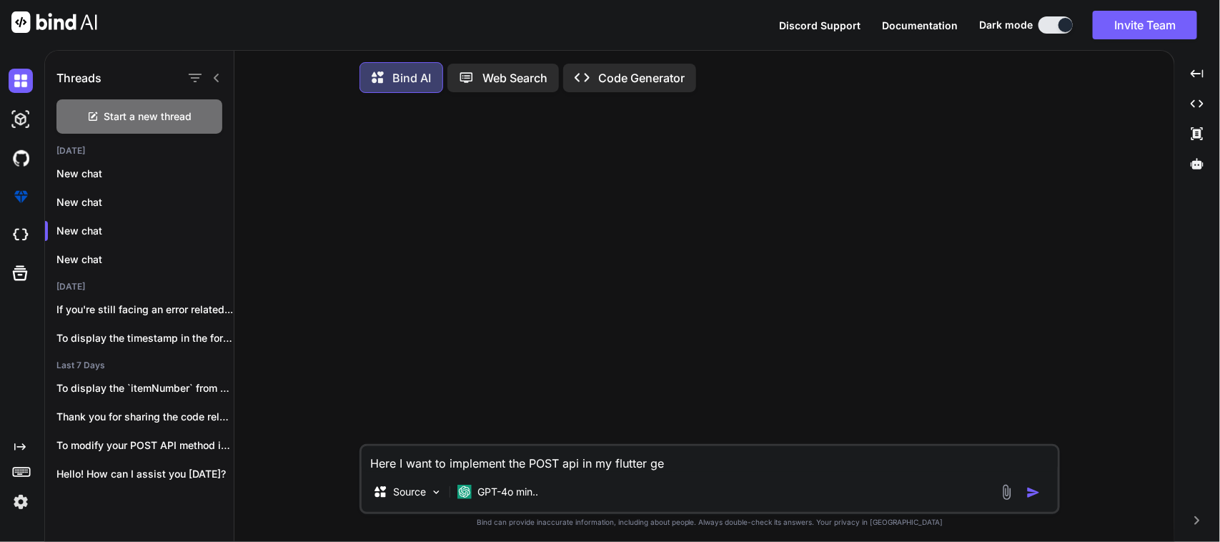
type textarea "x"
type textarea "Here I want to implement the POST api in my flutter getx"
type textarea "x"
type textarea "Here I want to implement the POST api in my flutter getx"
type textarea "x"
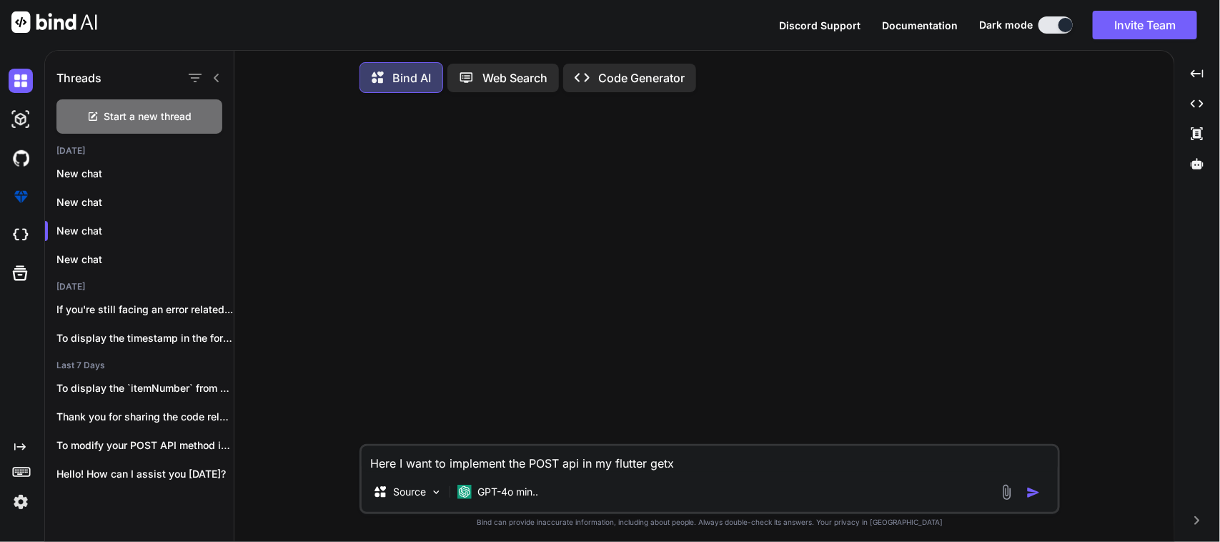
type textarea "Here I want to implement the POST api in my flutter getx c"
type textarea "x"
type textarea "Here I want to implement the POST api in my flutter getx co"
type textarea "x"
type textarea "Here I want to implement the POST api in my flutter getx cod"
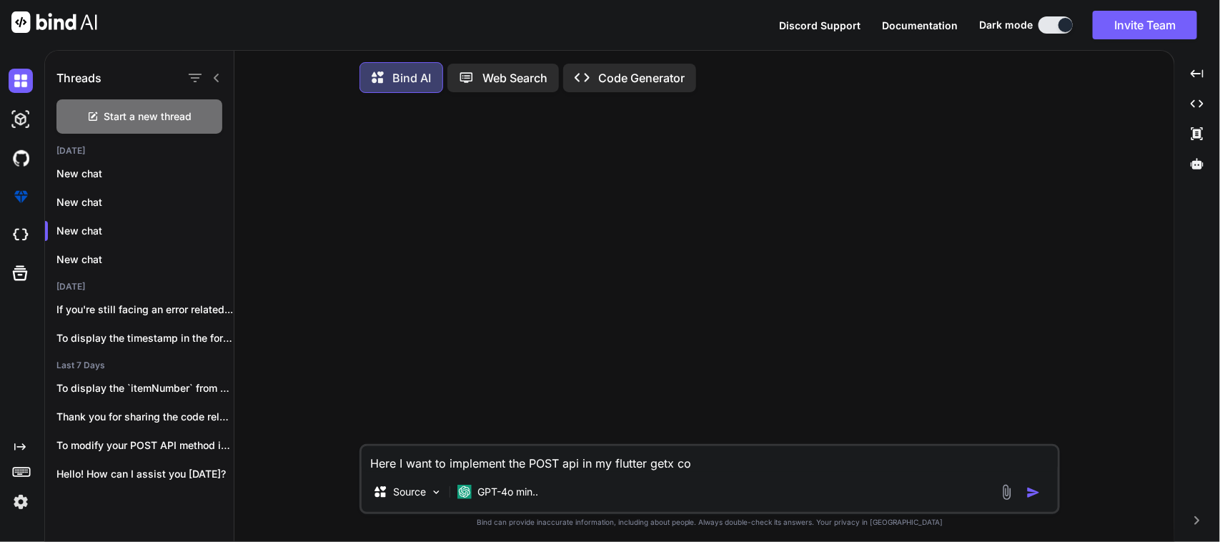
type textarea "x"
type textarea "Here I want to implement the POST api in my flutter getx code"
type textarea "x"
type textarea "Here I want to implement the POST api in my flutter getx code"
type textarea "x"
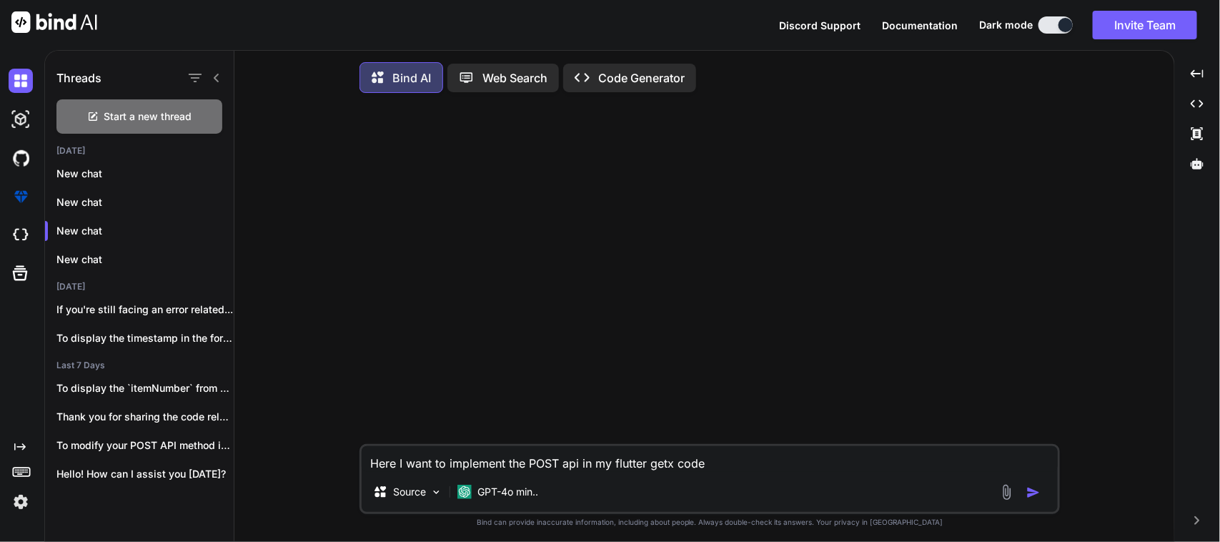
type textarea "Here I want to implement the POST api in my flutter getx code"
type textarea "x"
type textarea "Here I want to implement the POST api in my flutter getx code."
type textarea "x"
type textarea "Here I want to implement the POST api in my flutter getx code."
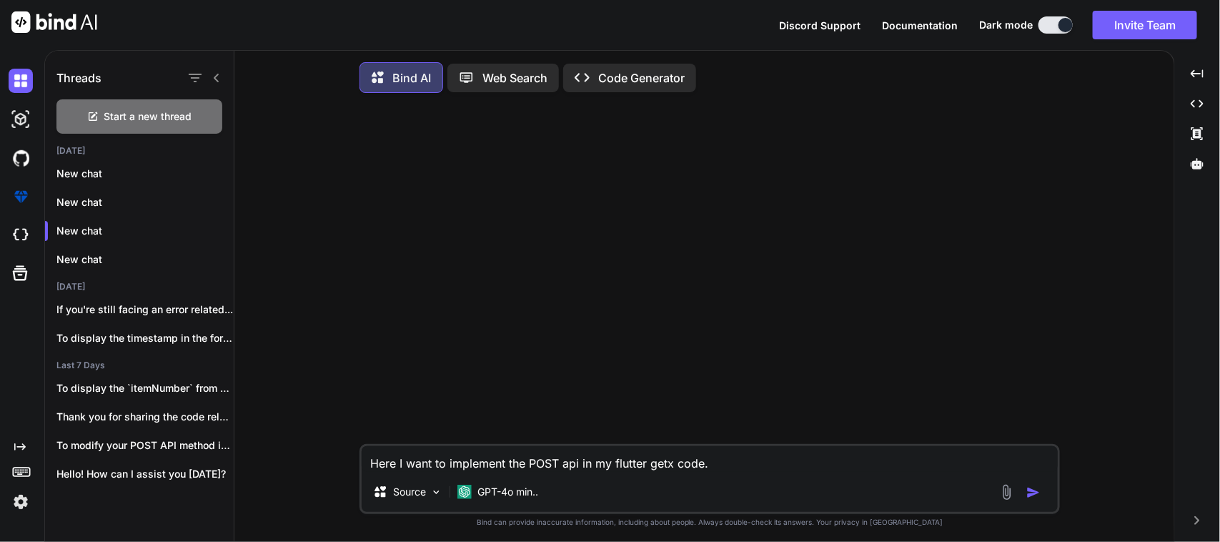
type textarea "x"
type textarea "Here I want to implement the POST api in my flutter getx code. H"
type textarea "x"
type textarea "Here I want to implement the POST api in my flutter getx code. He"
type textarea "x"
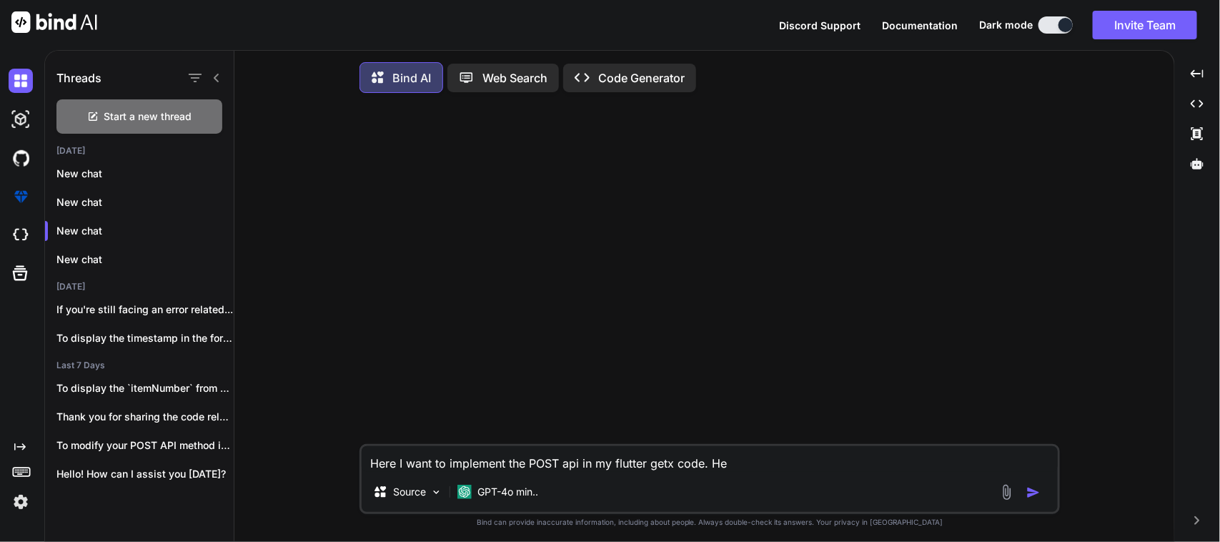
type textarea "Here I want to implement the POST api in my flutter getx code. Her"
type textarea "x"
type textarea "Here I want to implement the POST api in my flutter getx code. Here"
type textarea "x"
type textarea "Here I want to implement the POST api in my flutter getx code. Here"
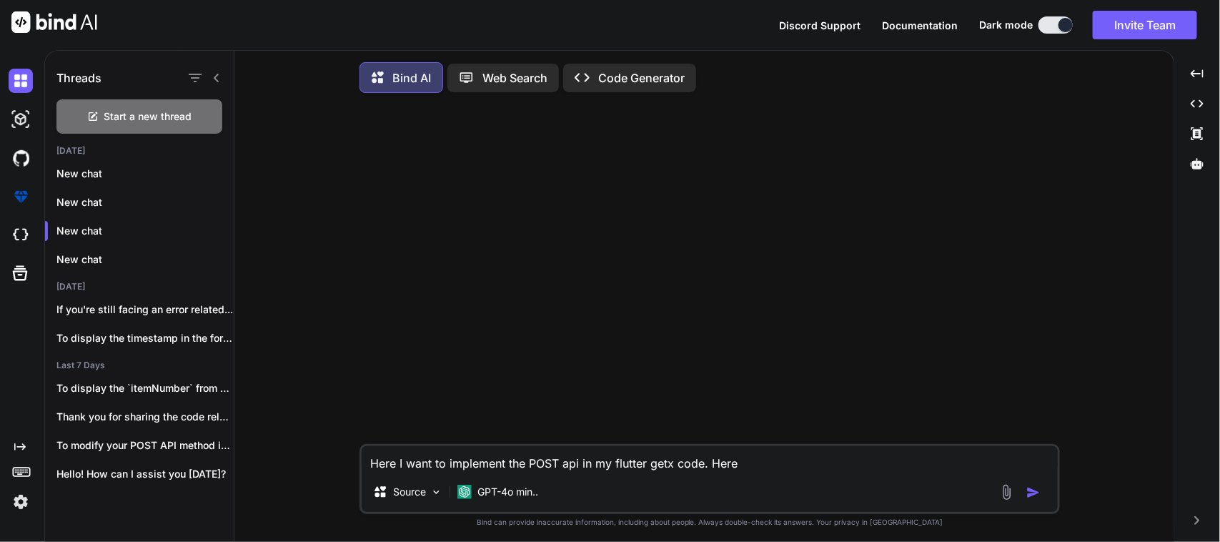
type textarea "x"
type textarea "Here I want to implement the POST api in my flutter getx code. Here"
type textarea "x"
type textarea "Here I want to implement the POST api in my flutter getx code. Her"
type textarea "x"
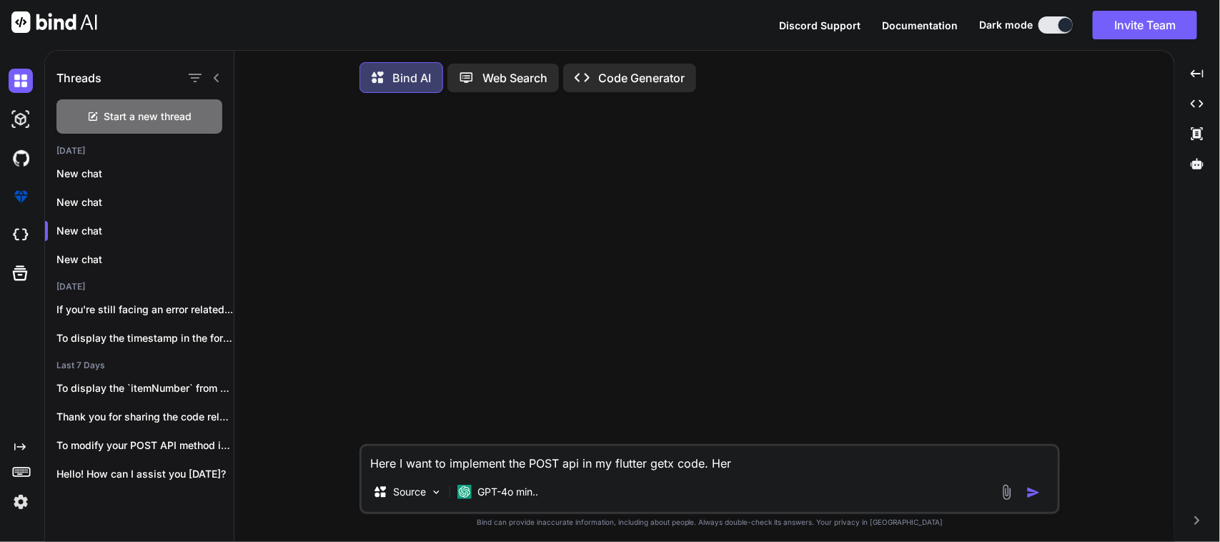
type textarea "Here I want to implement the POST api in my flutter getx code. He"
type textarea "x"
type textarea "Here I want to implement the POST api in my flutter getx code. H"
type textarea "x"
type textarea "Here I want to implement the POST api in my flutter getx code."
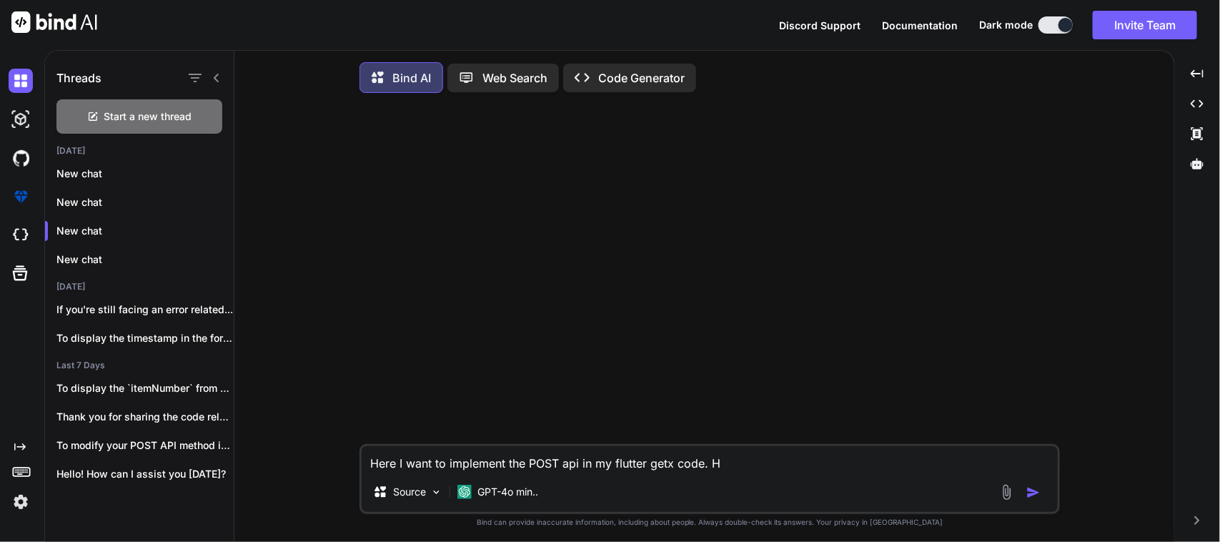
type textarea "x"
type textarea "Here I want to implement the POST api in my flutter getx code. I"
type textarea "x"
type textarea "Here I want to implement the POST api in my flutter getx code. I"
type textarea "x"
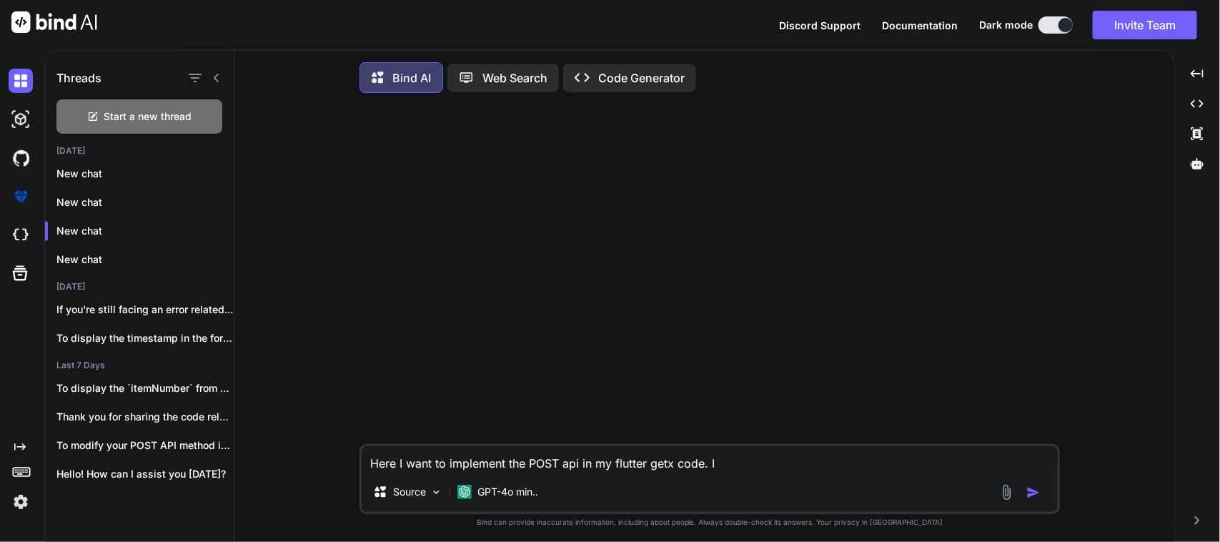
type textarea "Here I want to implement the POST api in my flutter getx code. I a"
type textarea "x"
type textarea "Here I want to implement the POST api in my flutter getx code. I al"
type textarea "x"
type textarea "Here I want to implement the POST api in my flutter getx code. I alr"
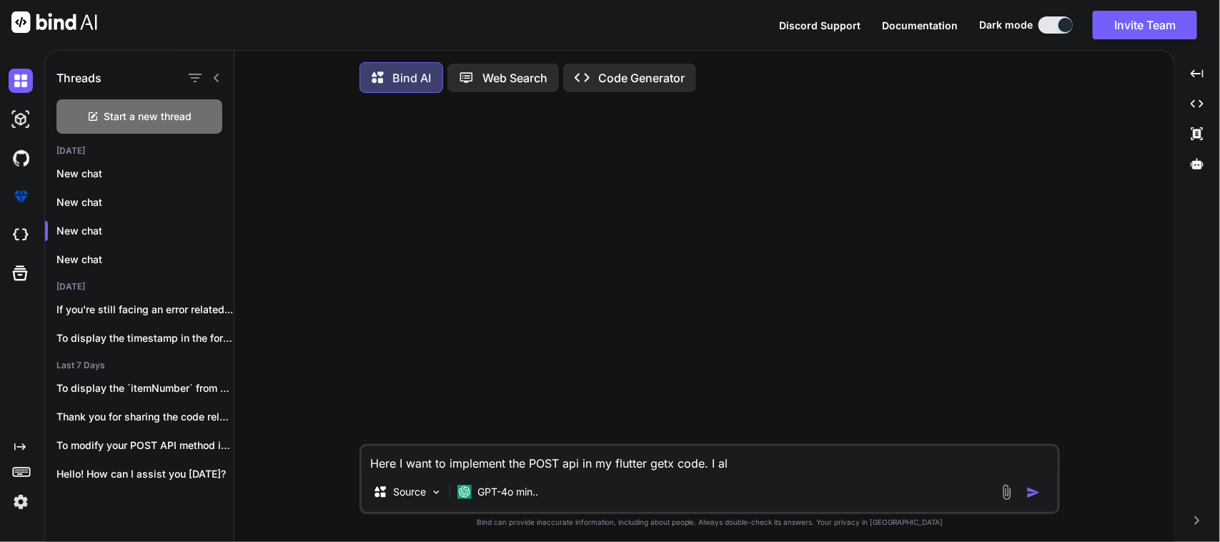
type textarea "x"
type textarea "Here I want to implement the POST api in my flutter getx code. I alre"
type textarea "x"
type textarea "Here I want to implement the POST api in my flutter getx code. I alrea"
type textarea "x"
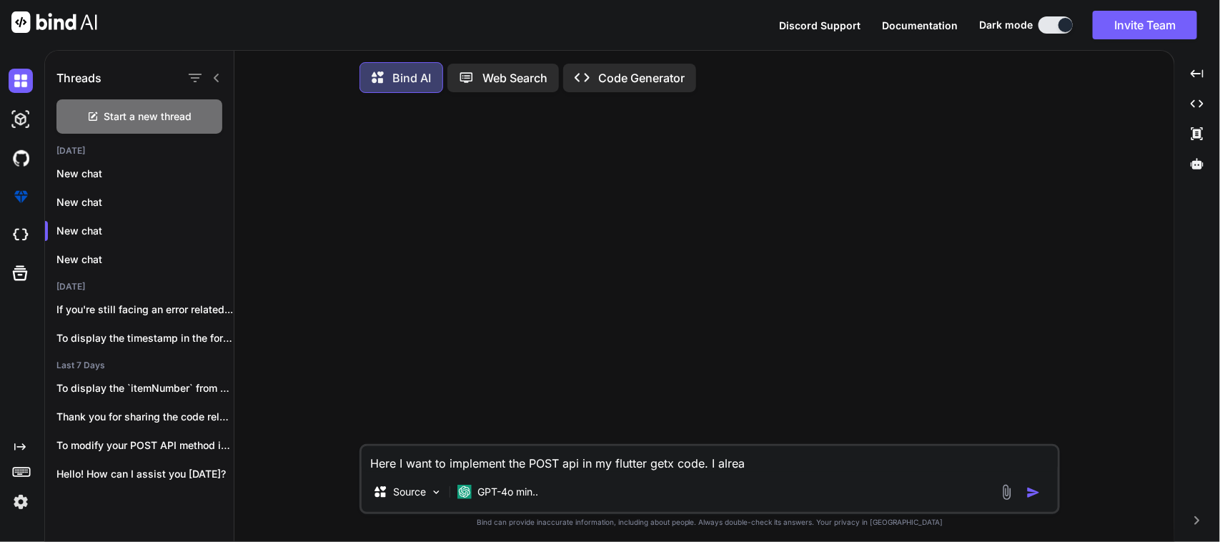
type textarea "Here I want to implement the POST api in my flutter getx code. I alread"
type textarea "x"
type textarea "Here I want to implement the POST api in my flutter getx code. I already"
type textarea "x"
type textarea "Here I want to implement the POST api in my flutter getx code. I already"
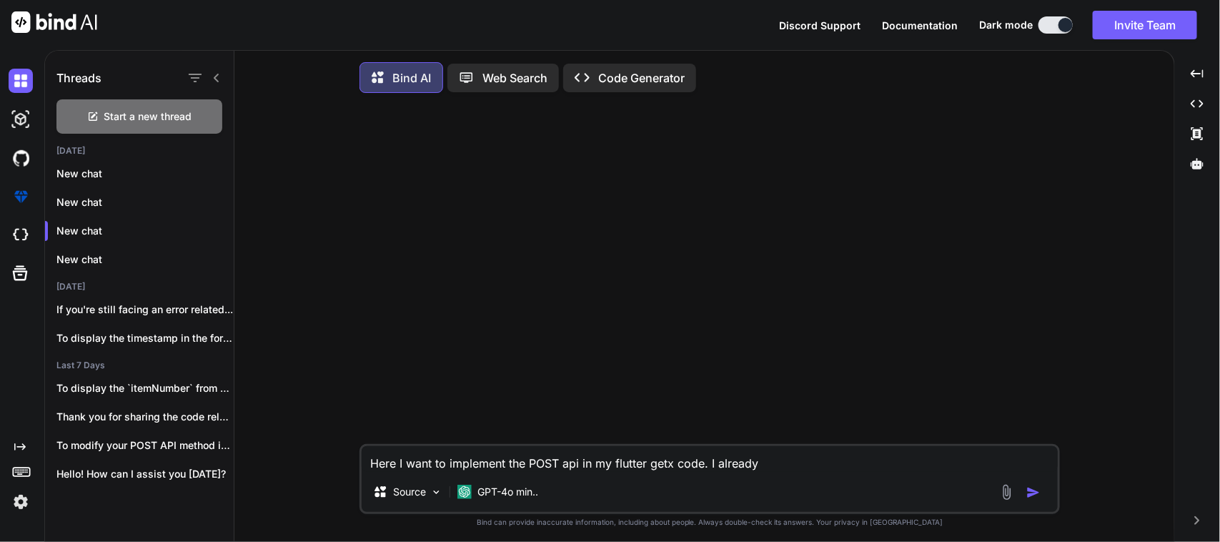
type textarea "x"
type textarea "Here I want to implement the POST api in my flutter getx code. I already w"
type textarea "x"
type textarea "Here I want to implement the POST api in my flutter getx code. I already wr"
type textarea "x"
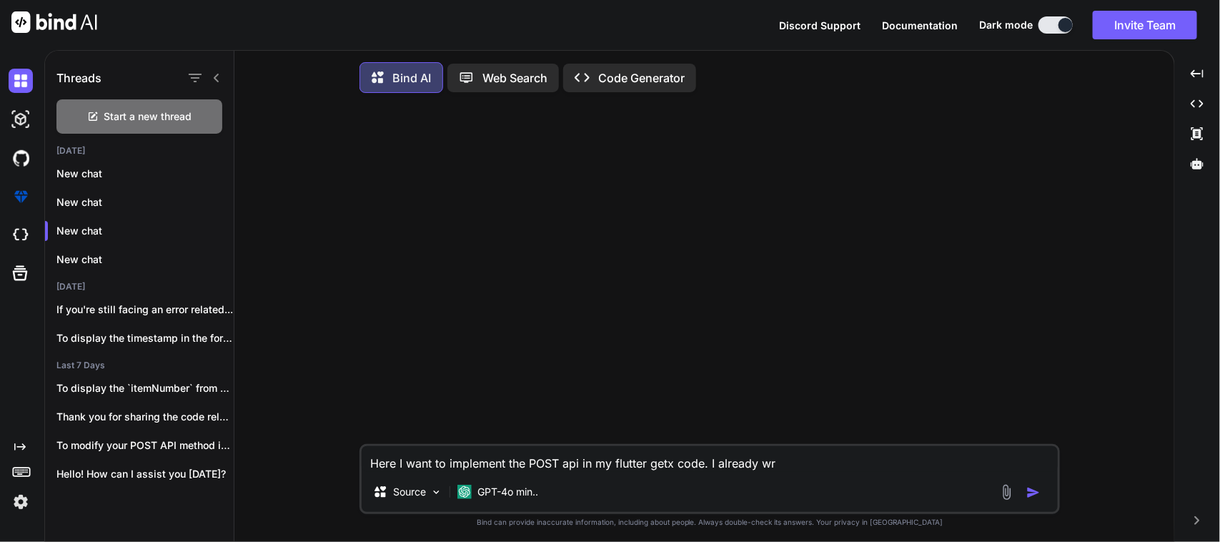
type textarea "Here I want to implement the POST api in my flutter getx code. I already wri"
type textarea "x"
type textarea "Here I want to implement the POST api in my flutter getx code. I already writ"
type textarea "x"
type textarea "Here I want to implement the POST api in my flutter getx code. I already write"
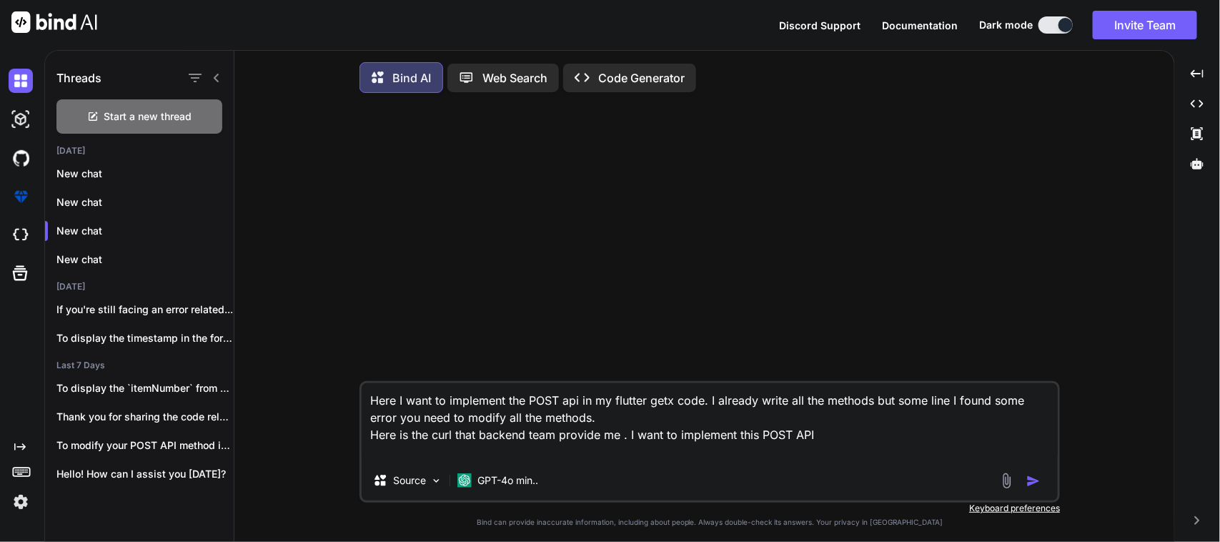
paste textarea "POST cURL curl --location 'https://scoutdev.sciton.com/api/v1/ncr-partinfo/43/'…"
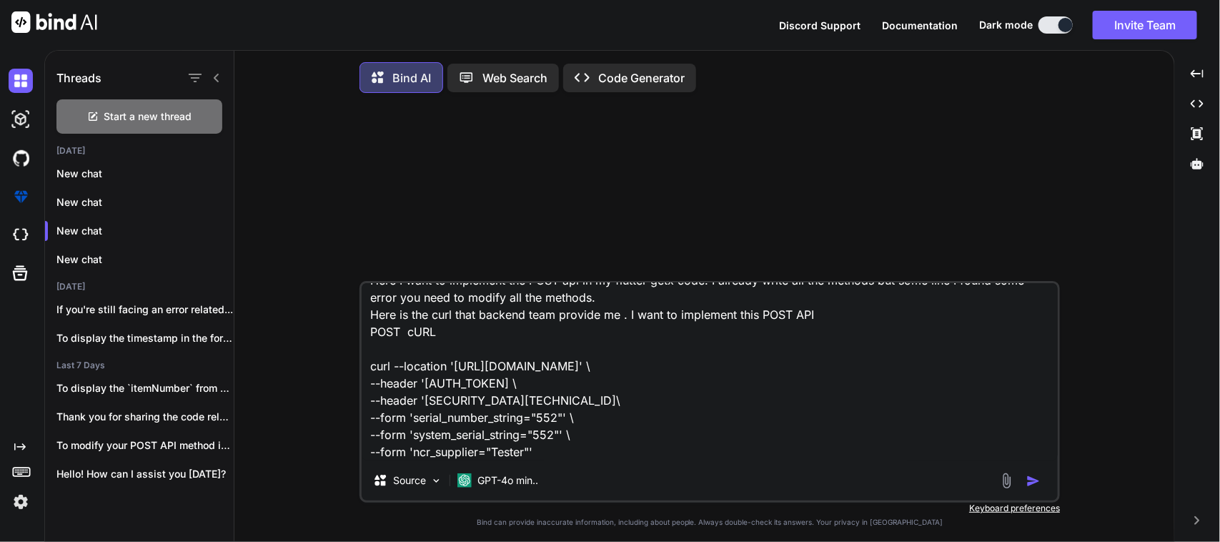
click at [583, 438] on textarea "Here I want to implement the POST api in my flutter getx code. I already write …" at bounding box center [710, 371] width 696 height 177
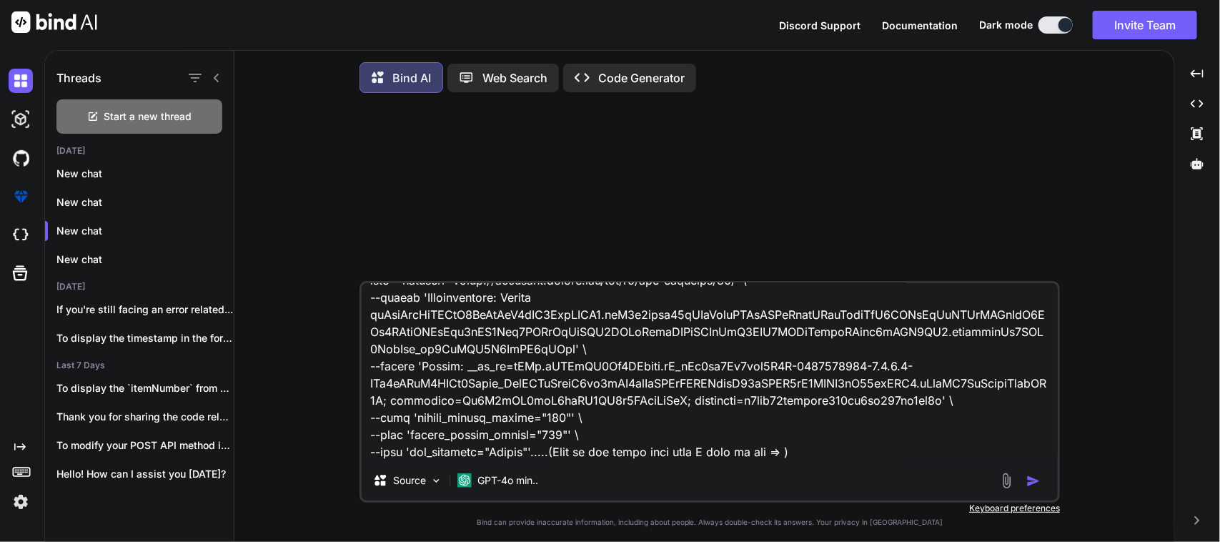
paste textarea ""item_number", "item_revision", "item_qty", "serial_number_string", "system_ser…"
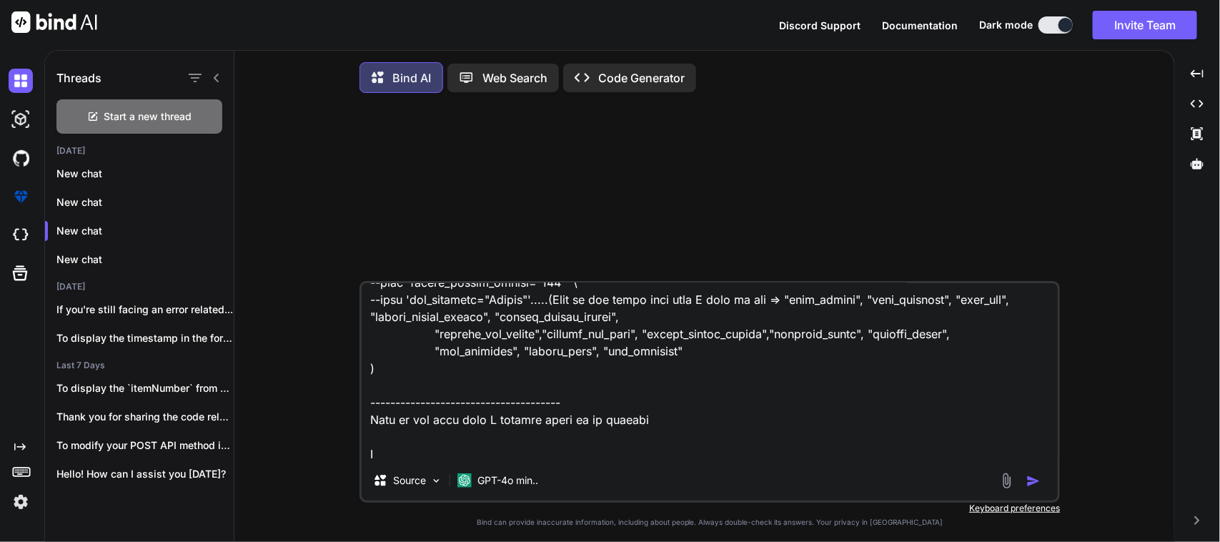
scroll to position [275, 0]
paste textarea "static String postPartInfo({required String id}) => "$baseUrl/ncr-sections/$id/…"
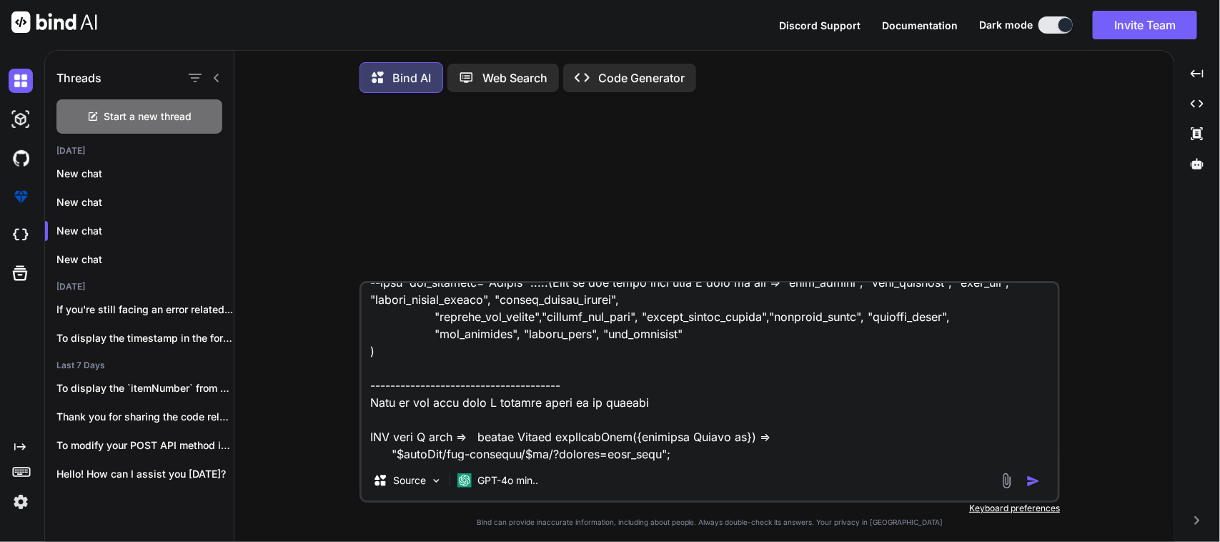
scroll to position [292, 0]
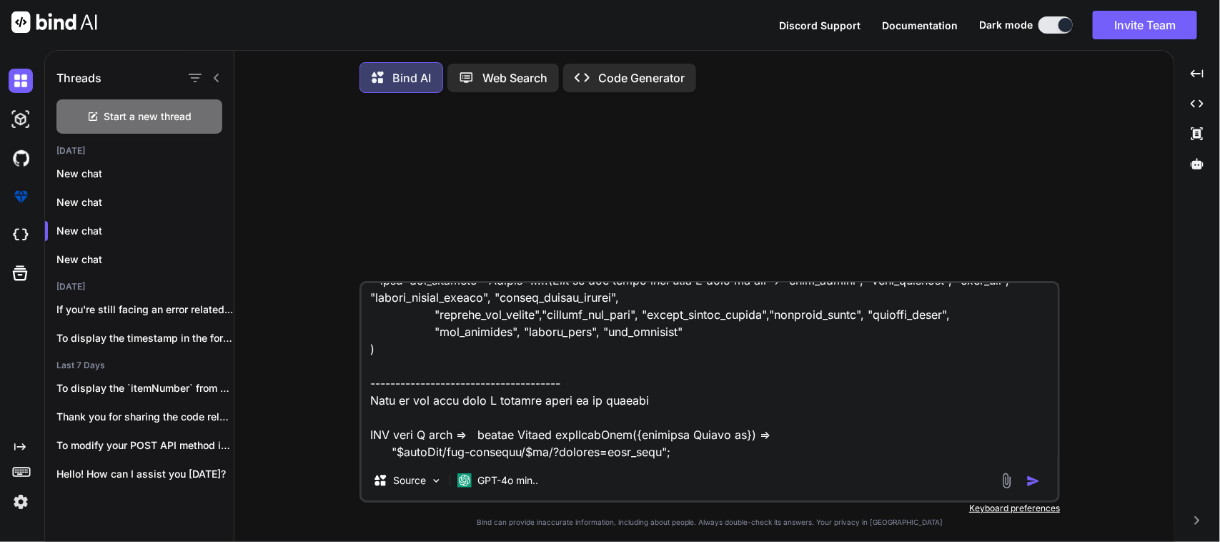
drag, startPoint x: 706, startPoint y: 453, endPoint x: 723, endPoint y: 456, distance: 17.5
click at [708, 454] on textarea at bounding box center [710, 371] width 696 height 177
paste textarea "I write this method in my API repo class Future postPartInfo(Map<String, String…"
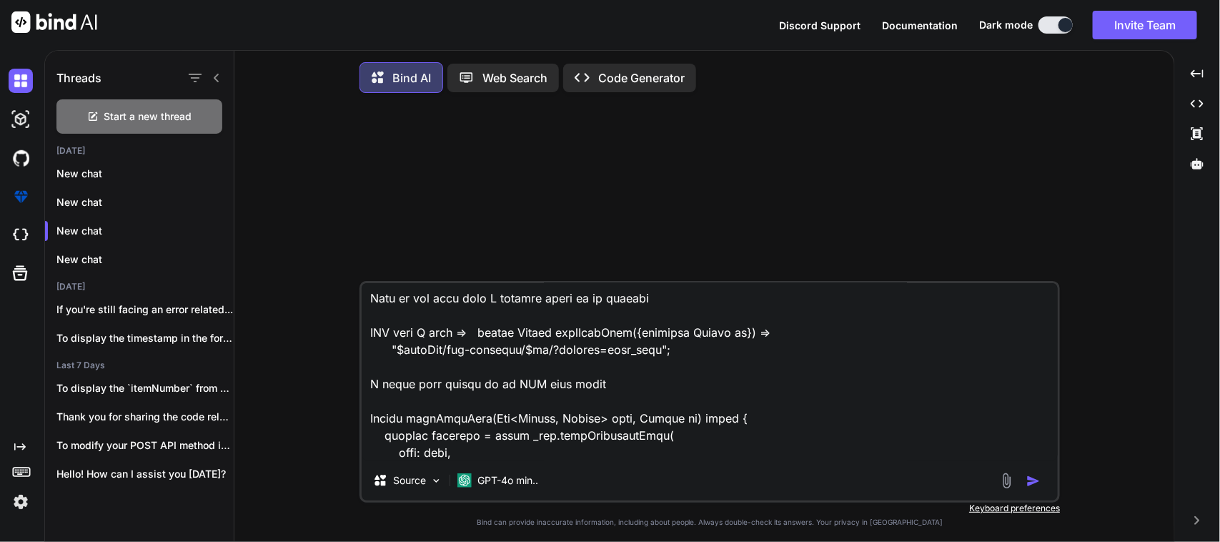
scroll to position [0, 0]
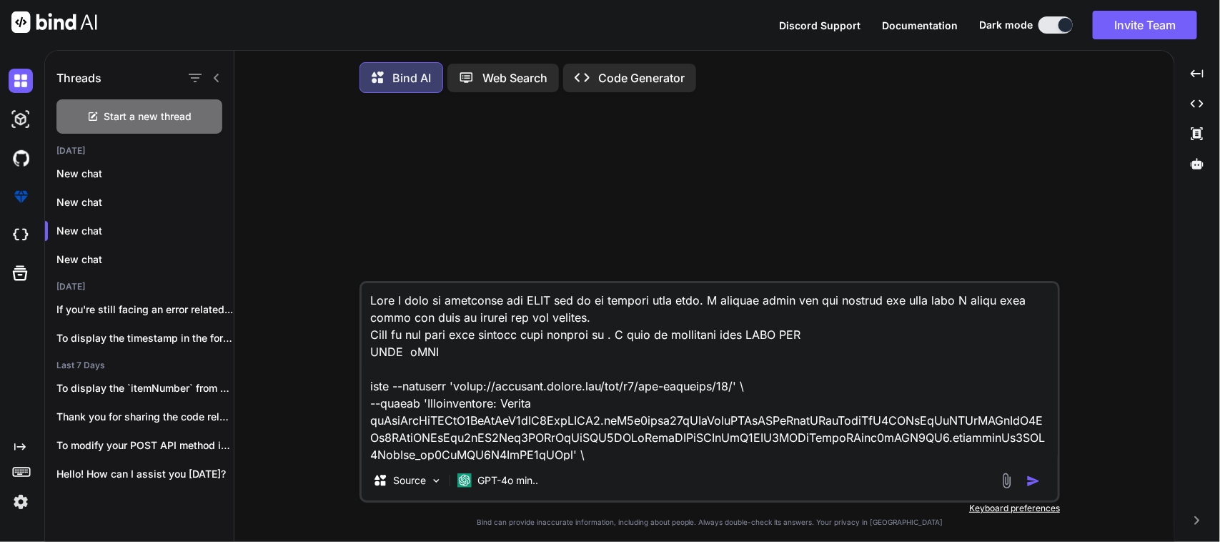
click at [1040, 481] on img "button" at bounding box center [1034, 481] width 14 height 14
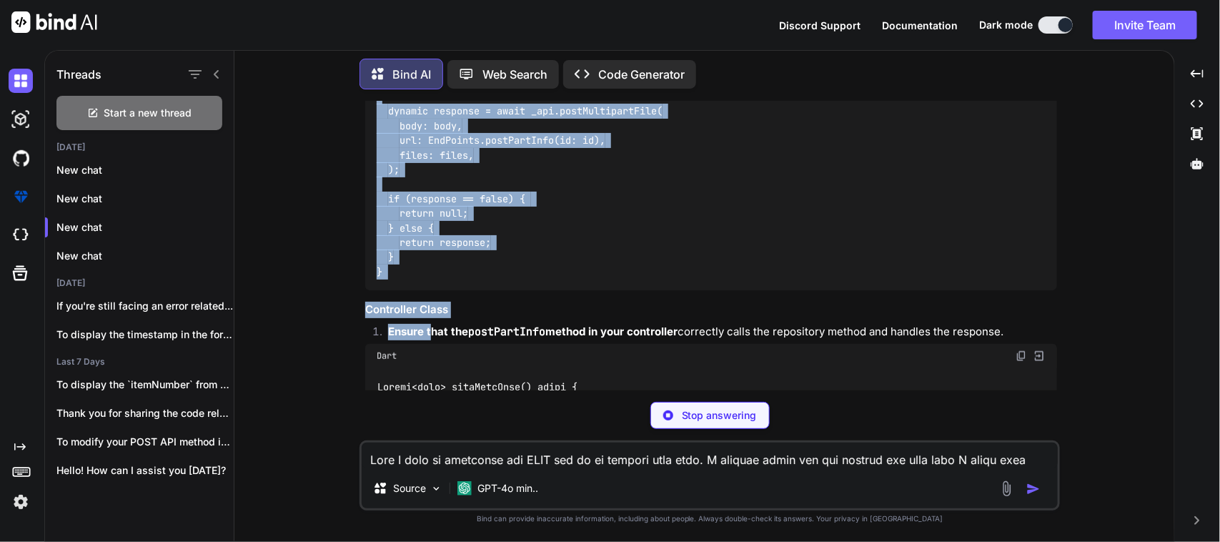
scroll to position [699, 0]
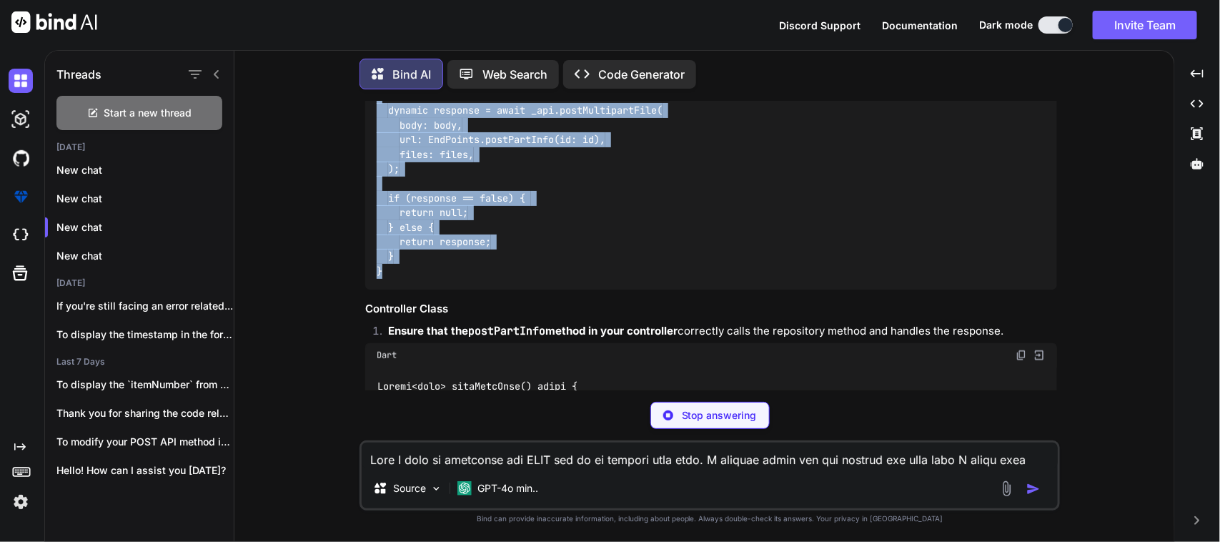
drag, startPoint x: 380, startPoint y: 166, endPoint x: 420, endPoint y: 258, distance: 100.5
click at [420, 258] on div "Future postPartInfo(Map<String, String> body, String id) async { // Create a li…" at bounding box center [711, 140] width 692 height 300
copy code "Future postPartInfo(Map<String, String> body, String id) async { // Create a li…"
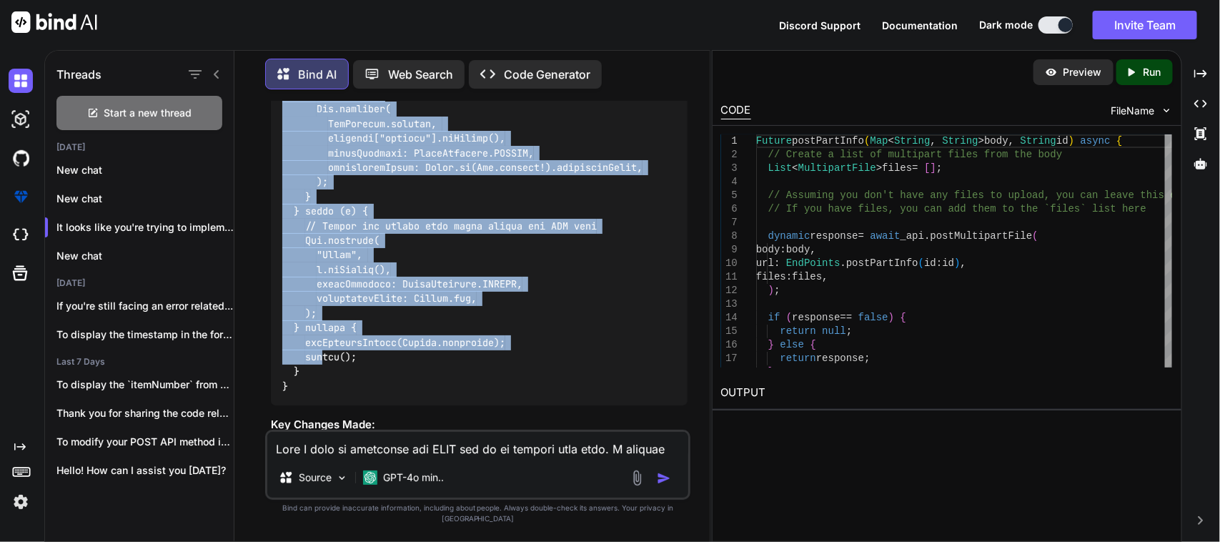
scroll to position [1700, 0]
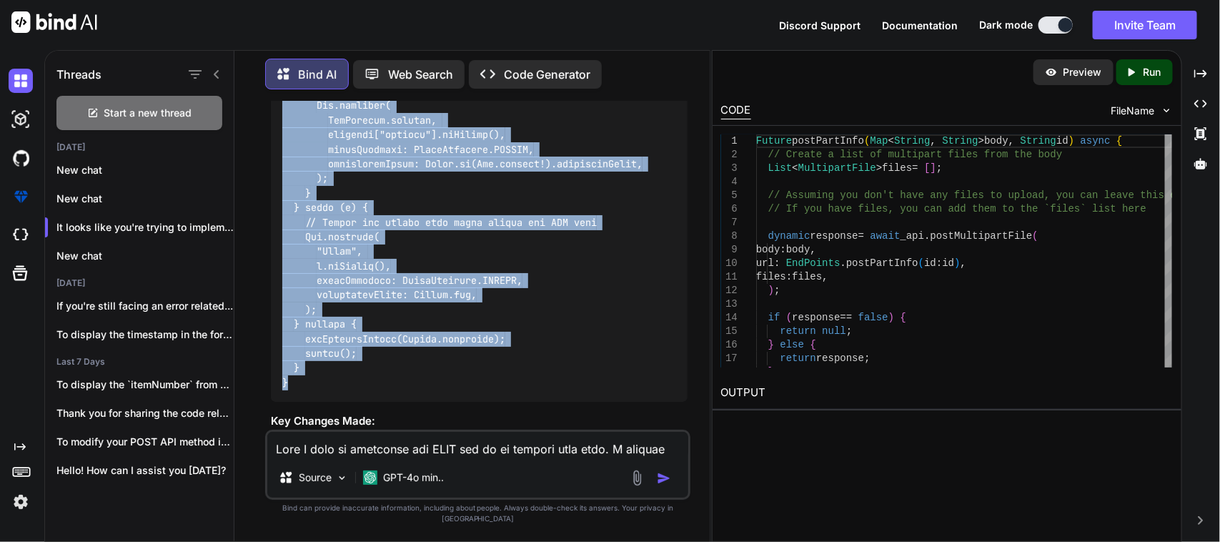
drag, startPoint x: 283, startPoint y: 298, endPoint x: 301, endPoint y: 380, distance: 83.4
click at [301, 380] on div at bounding box center [479, 40] width 417 height 723
copy code "Future<void> postPartInfo() async { Map<String, String> body = { "item_qty": it…"
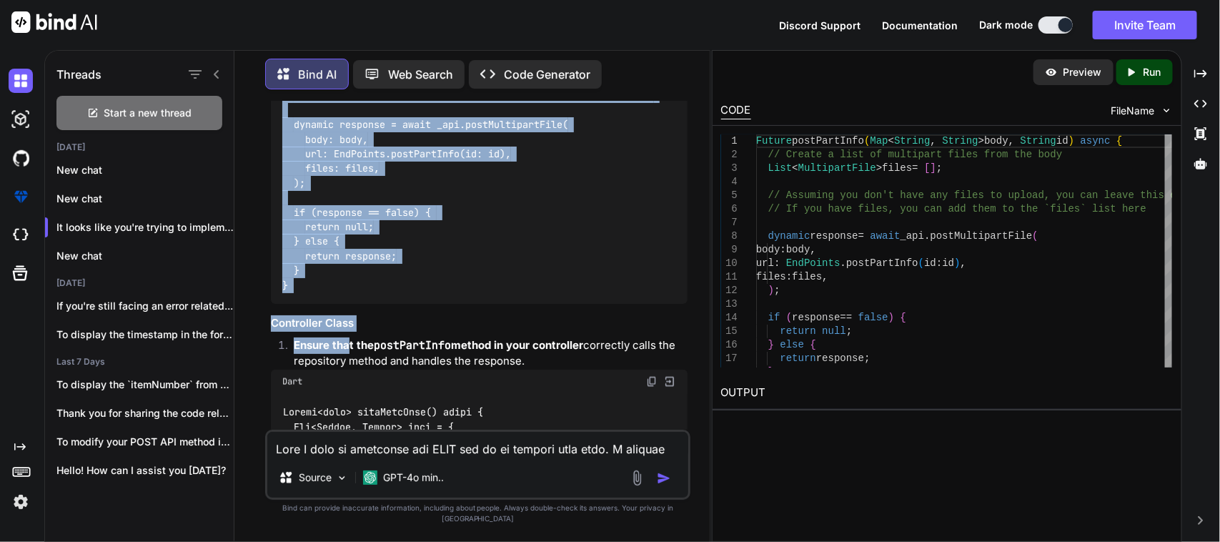
scroll to position [1074, 0]
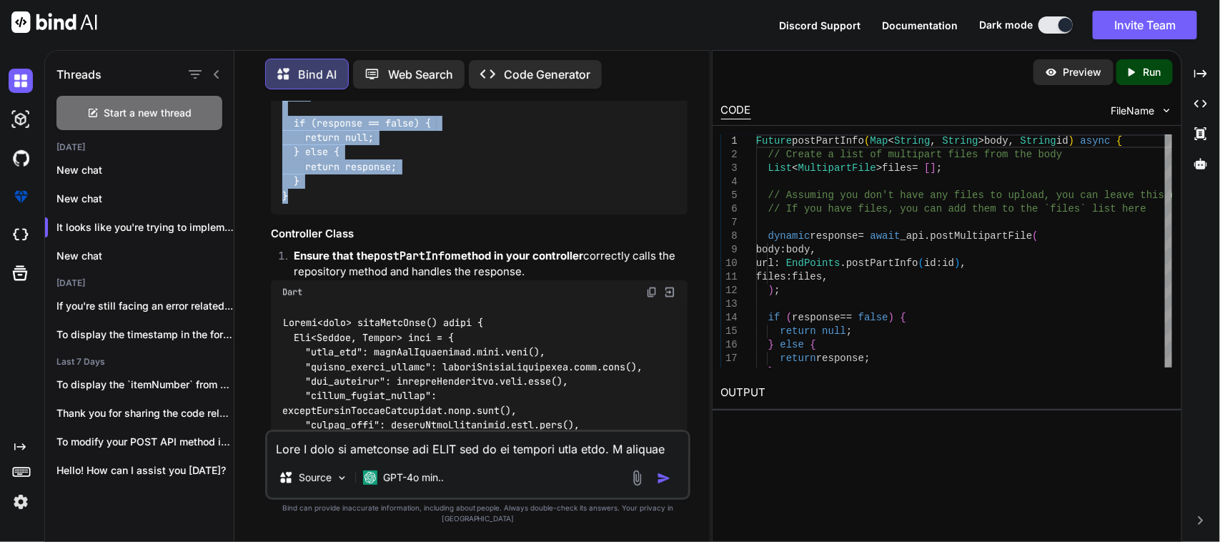
drag, startPoint x: 279, startPoint y: 257, endPoint x: 337, endPoint y: 186, distance: 92.0
click at [337, 186] on div "Future postPartInfo(Map<String, String> body, String id) async { // Create a li…" at bounding box center [479, 58] width 417 height 315
copy code "Future postPartInfo(Map<String, String> body, String id) async { // Create a li…"
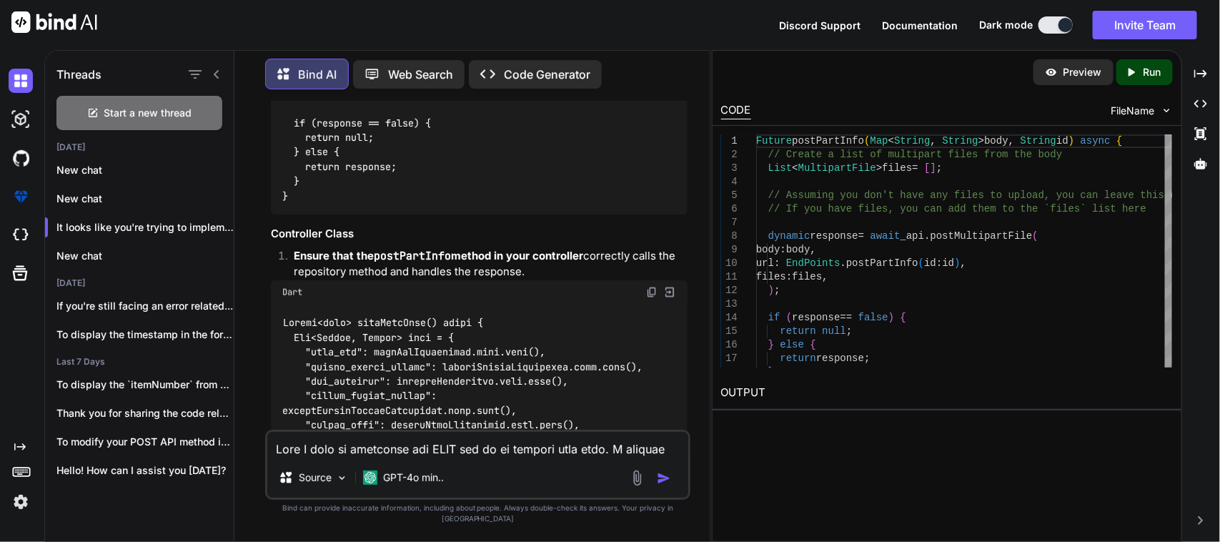
click at [359, 458] on textarea at bounding box center [477, 445] width 421 height 26
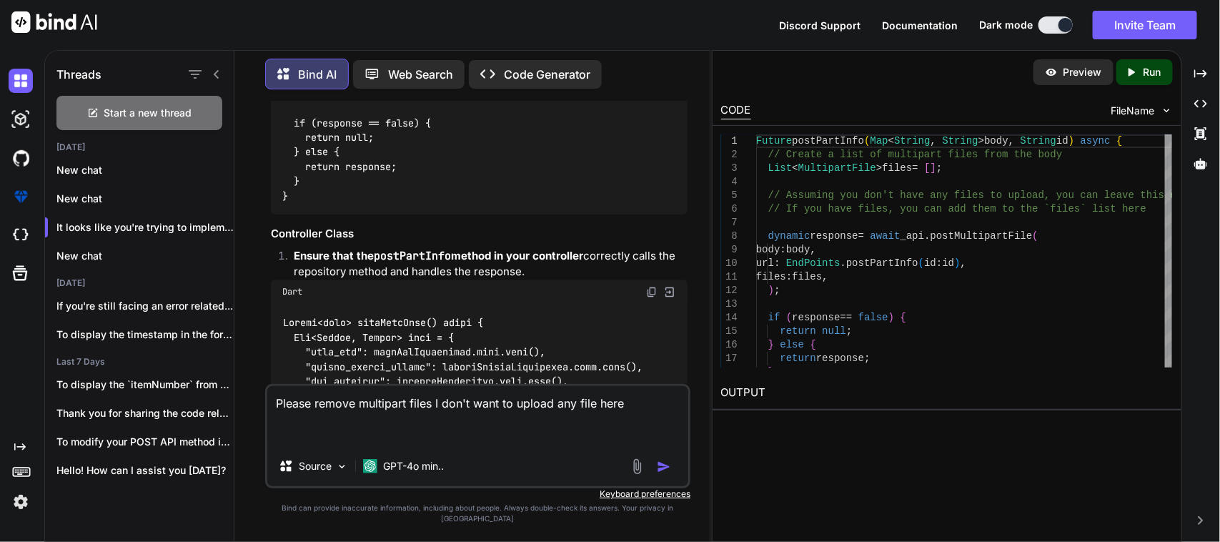
paste textarea "Future postPartInfo(Map<String, String> body, String id) async { // Create a li…"
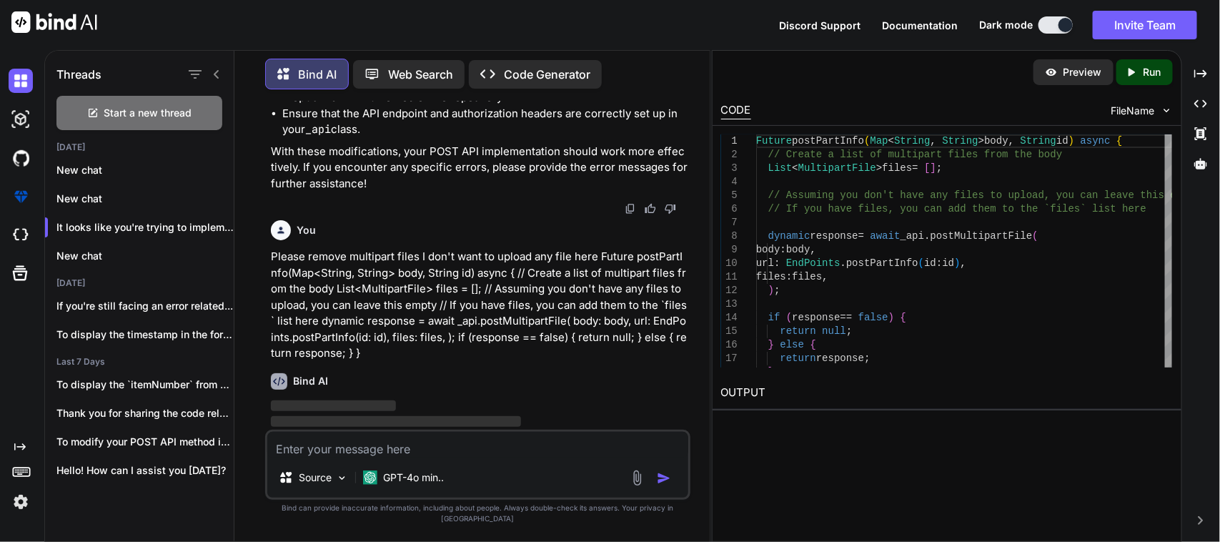
scroll to position [2228, 0]
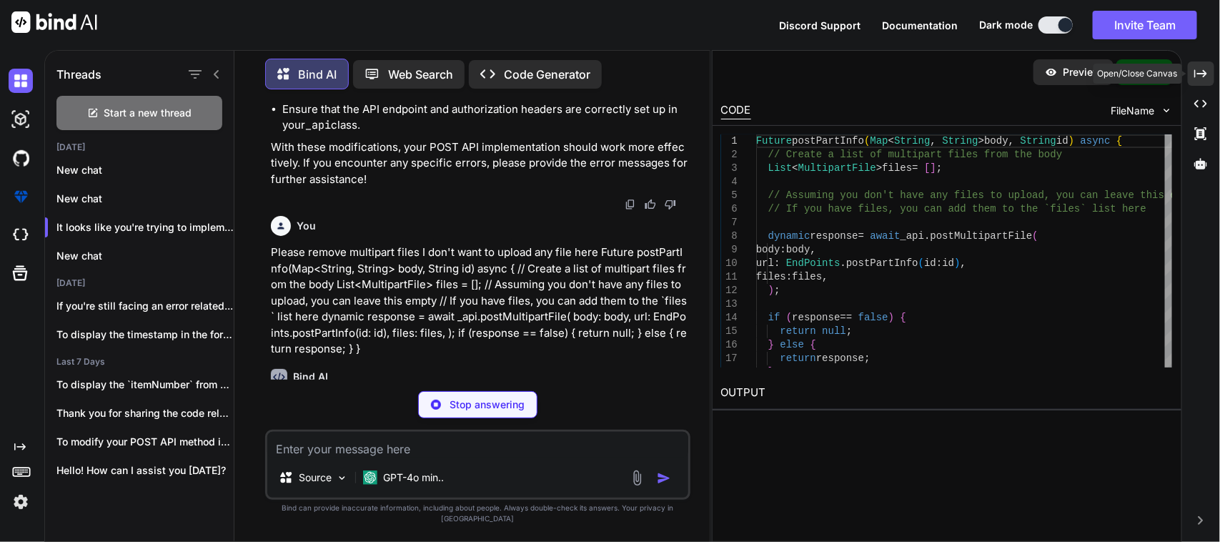
click at [1197, 72] on icon "Created with Pixso." at bounding box center [1201, 73] width 13 height 13
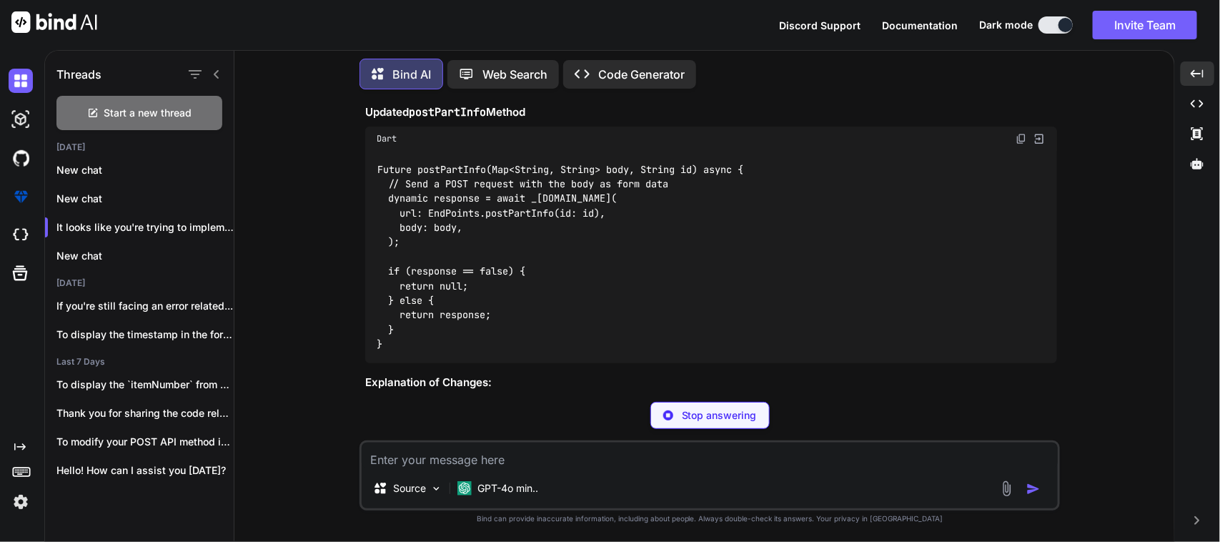
scroll to position [2075, 0]
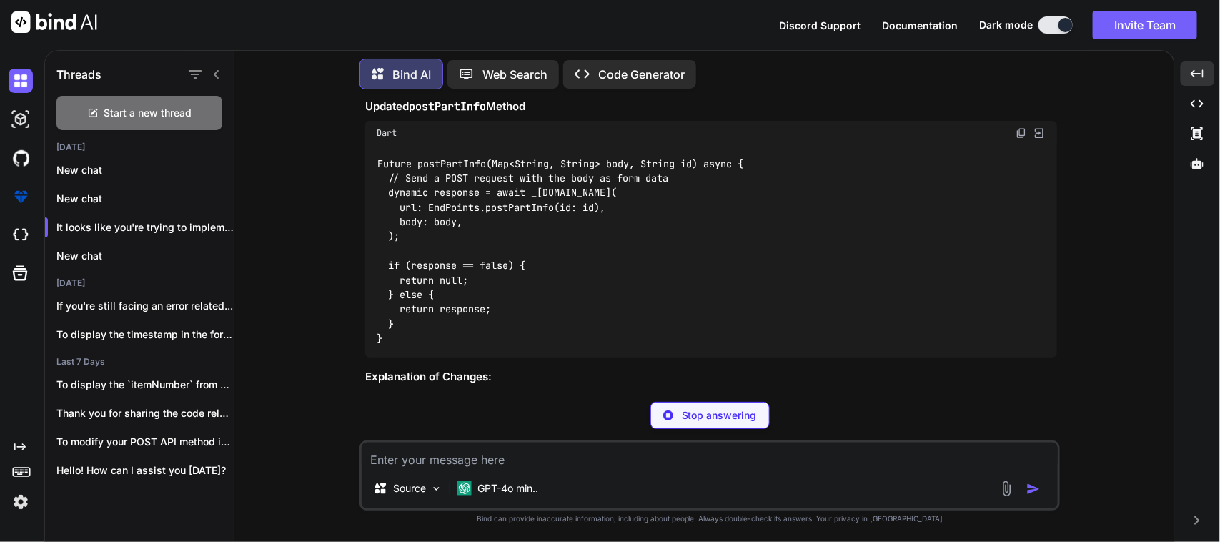
click at [1017, 127] on img at bounding box center [1021, 132] width 11 height 11
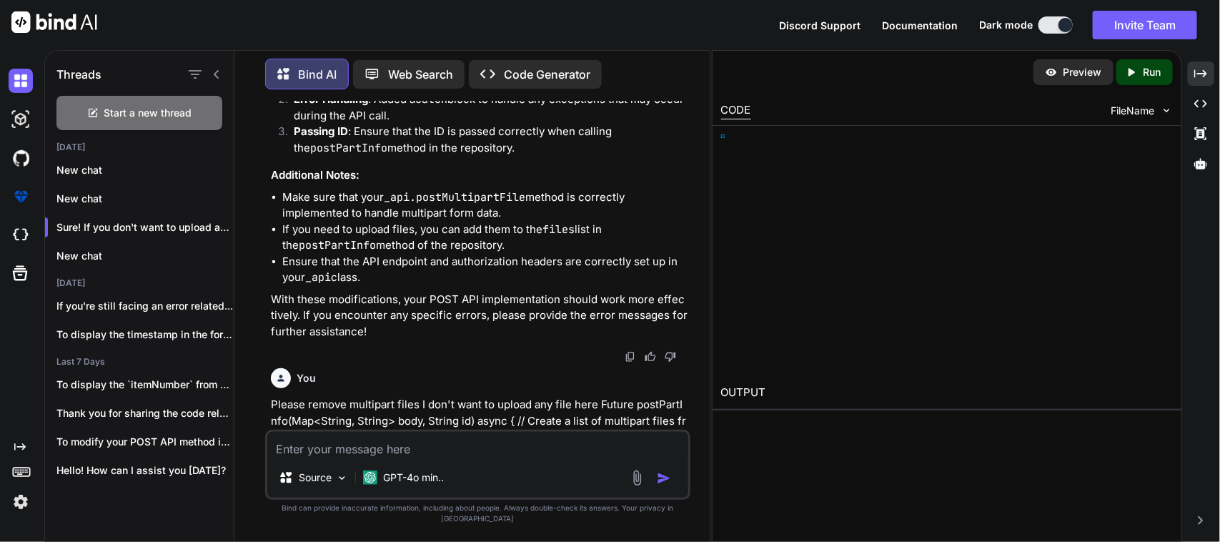
scroll to position [2582, 0]
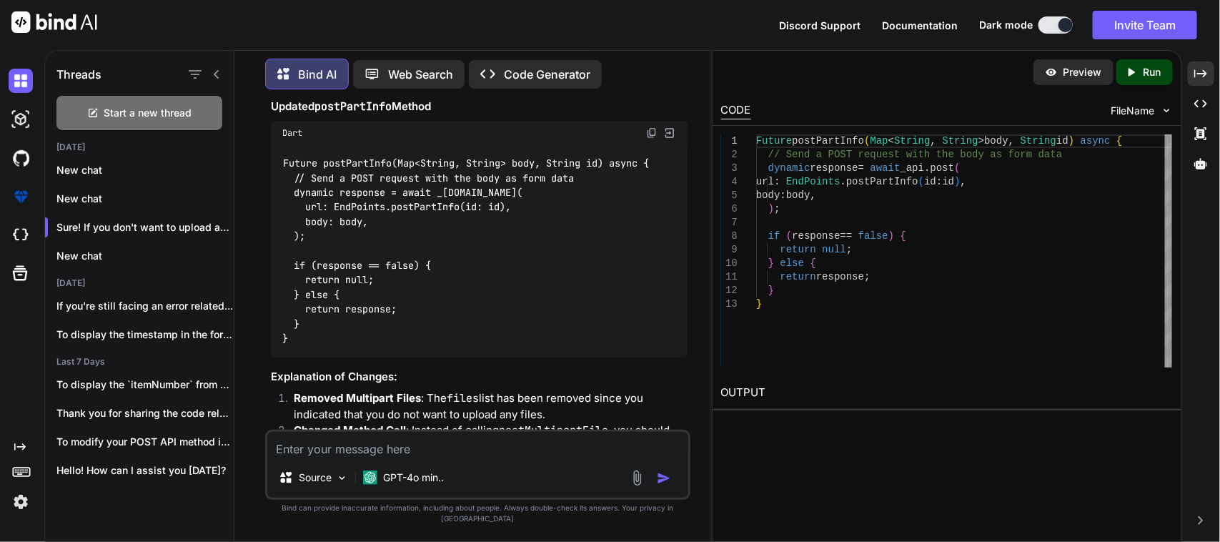
click at [327, 458] on textarea at bounding box center [477, 445] width 421 height 26
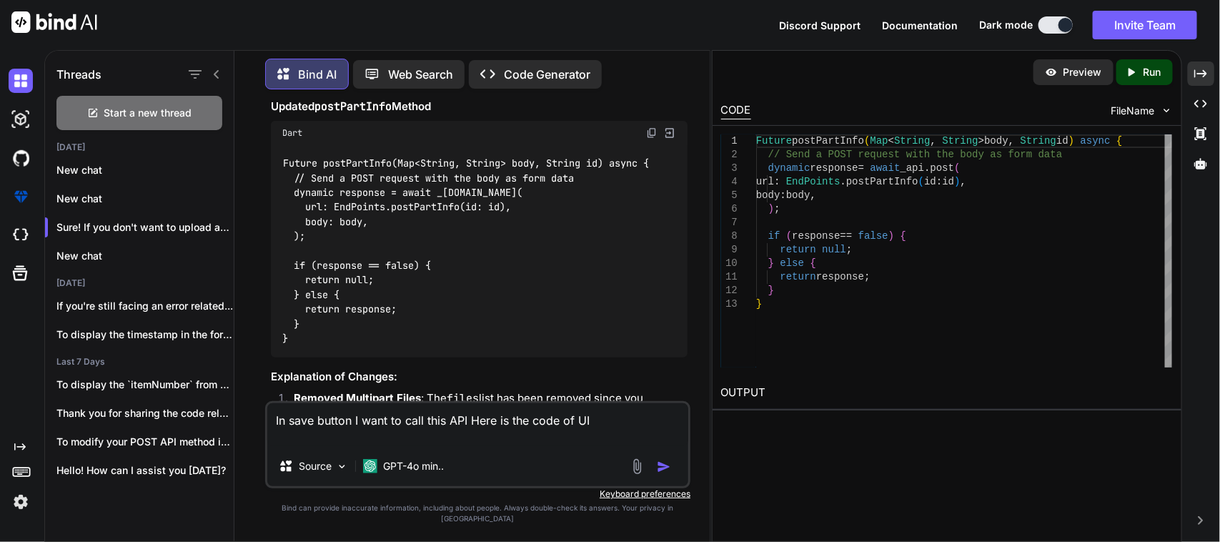
paste textarea "CustomButton( width: Get.width * 0.45, onClick: () { controller.toggleEditMode(…"
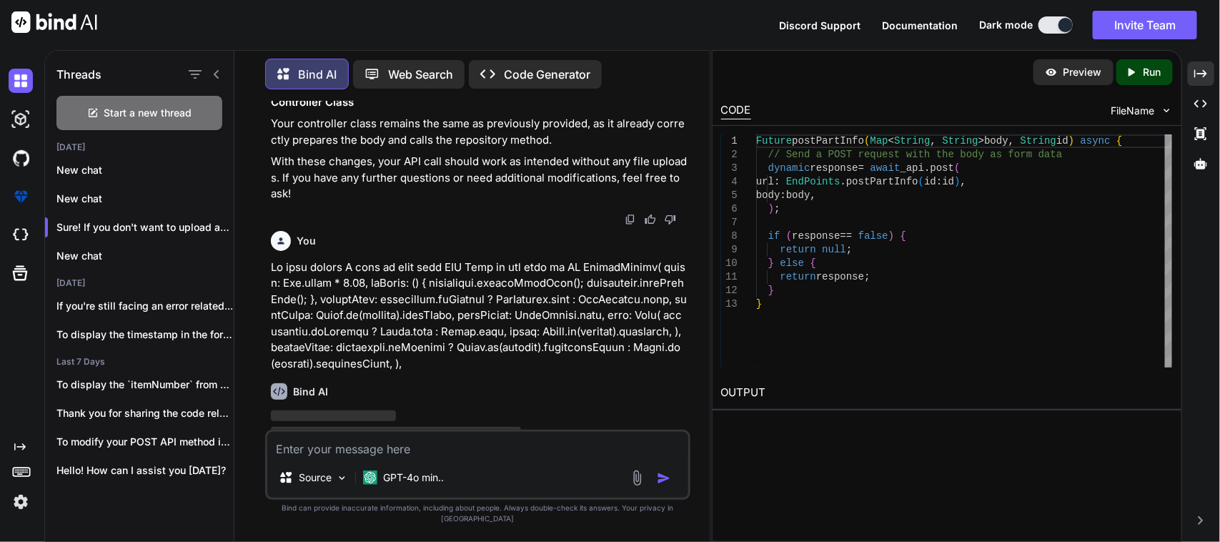
scroll to position [3157, 0]
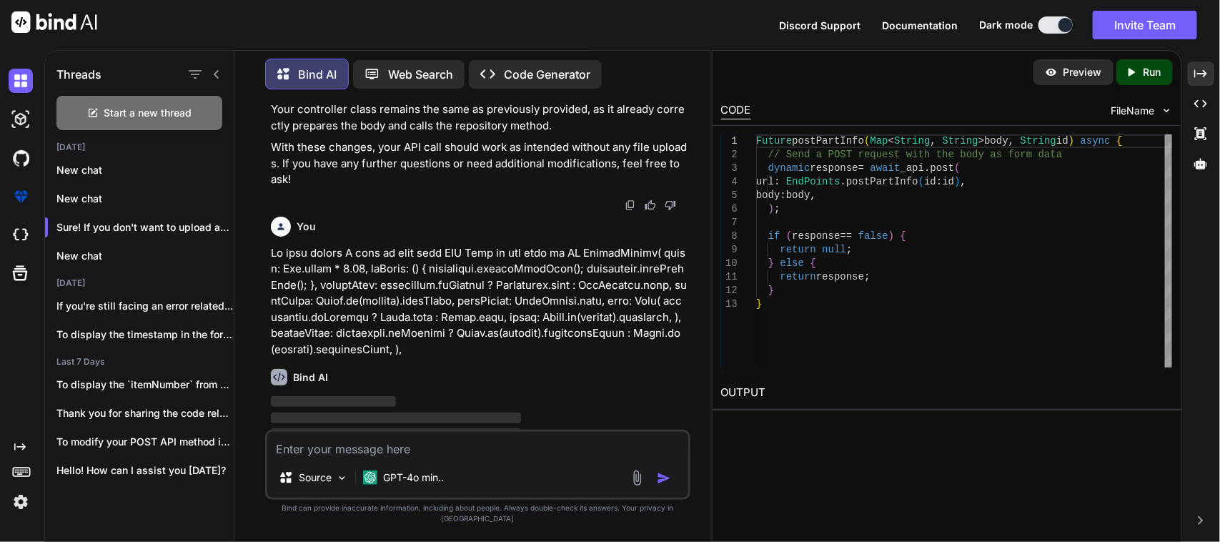
click at [220, 73] on icon at bounding box center [216, 74] width 11 height 11
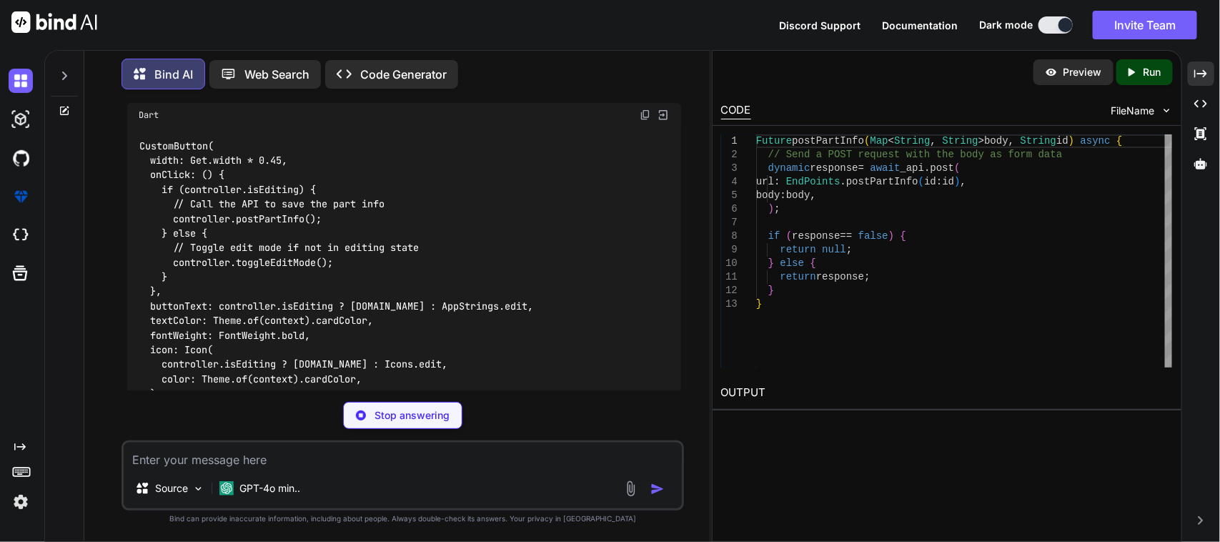
scroll to position [3148, 0]
click at [642, 113] on img at bounding box center [645, 118] width 11 height 11
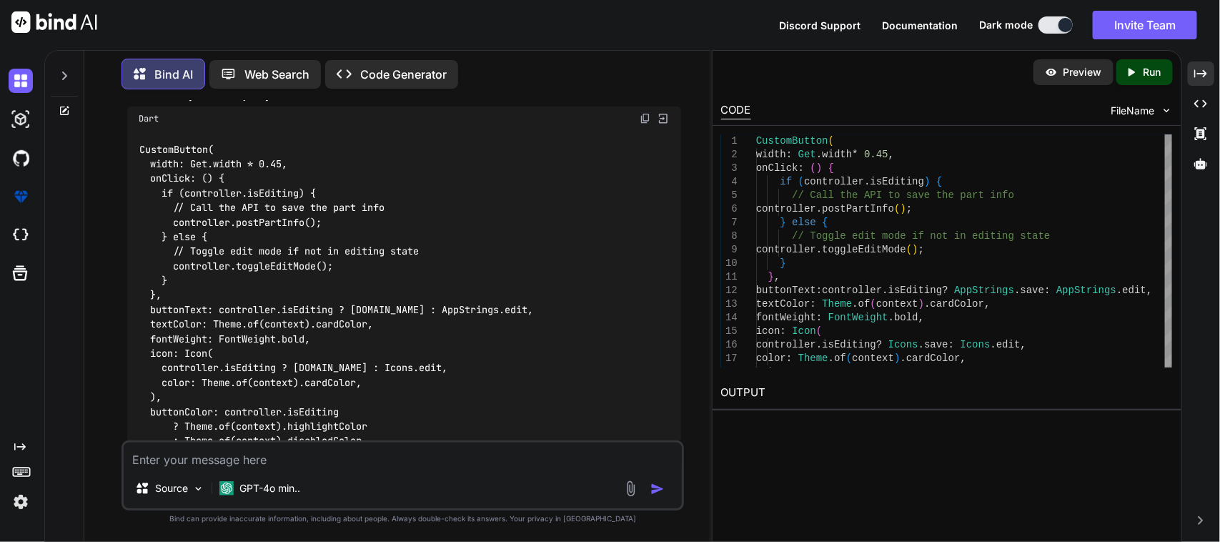
click at [295, 455] on textarea at bounding box center [403, 456] width 559 height 26
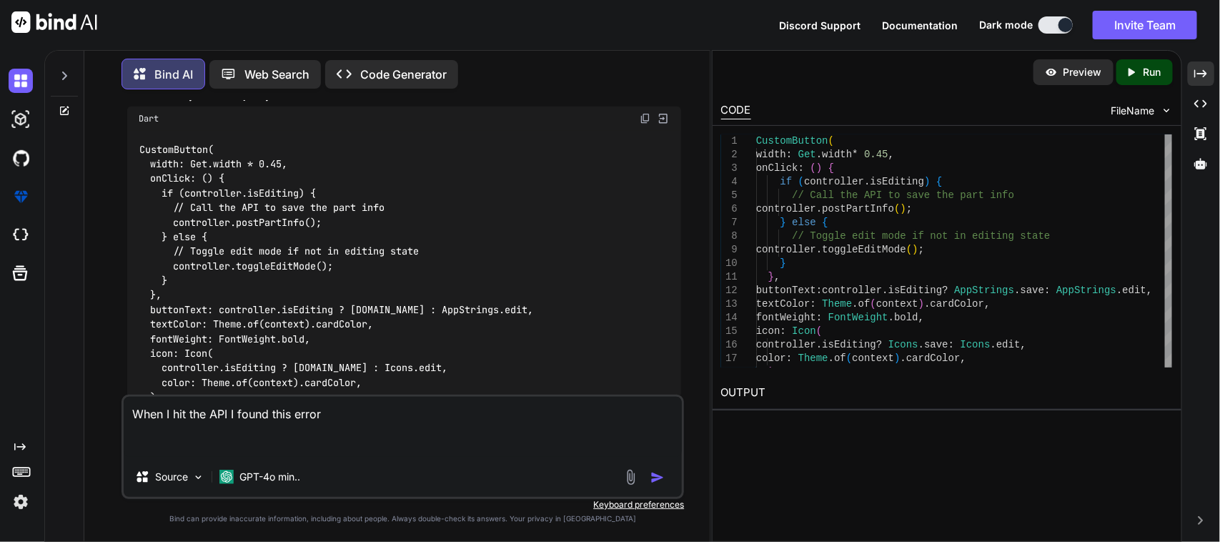
paste textarea "API RESPONSE BODY :: {service_rma_date: [Date has wrong format. Use one of thes…"
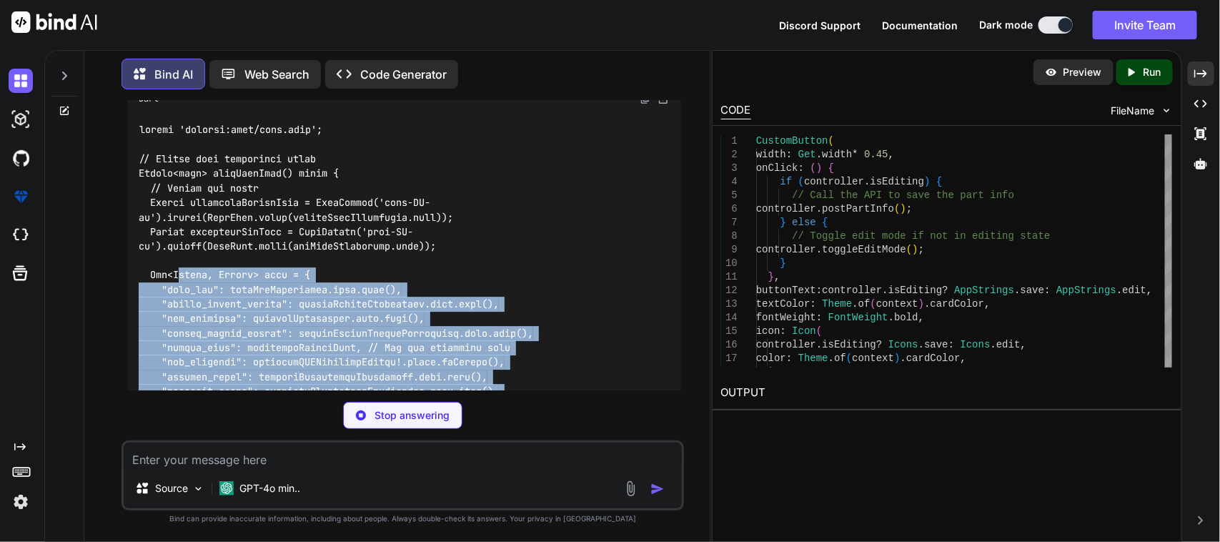
scroll to position [4307, 0]
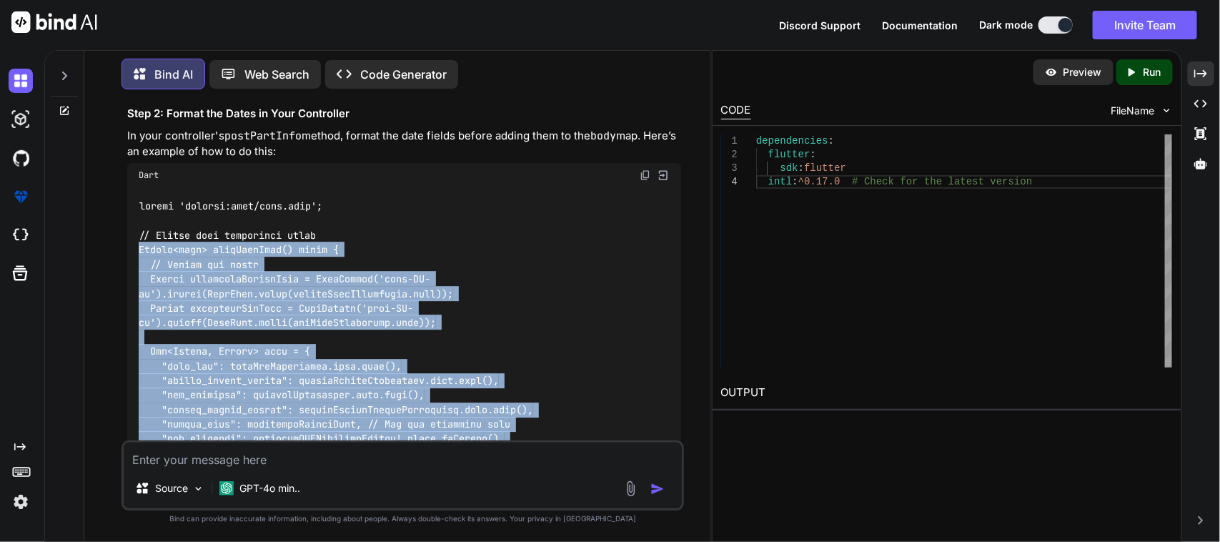
drag, startPoint x: 172, startPoint y: 324, endPoint x: 133, endPoint y: 227, distance: 103.9
copy code "Future<void> postPartInfo() async { // Format the dates String formattedFilingD…"
